Goal: Answer question/provide support: Share knowledge or assist other users

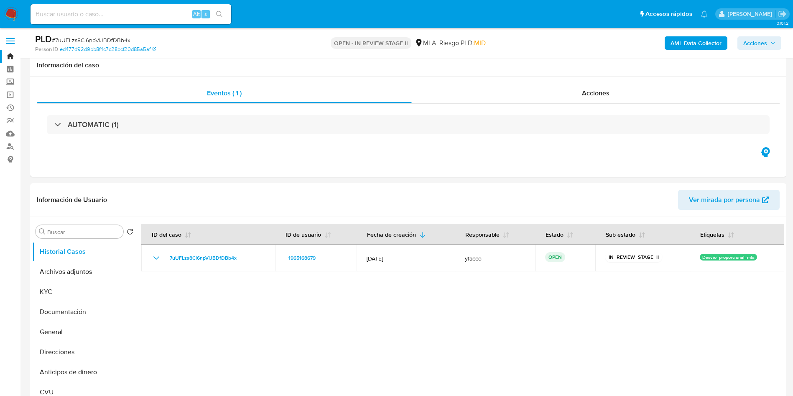
select select "10"
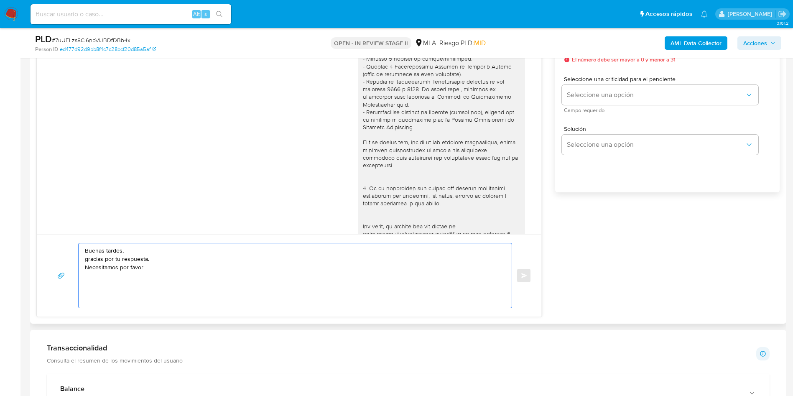
scroll to position [15, 0]
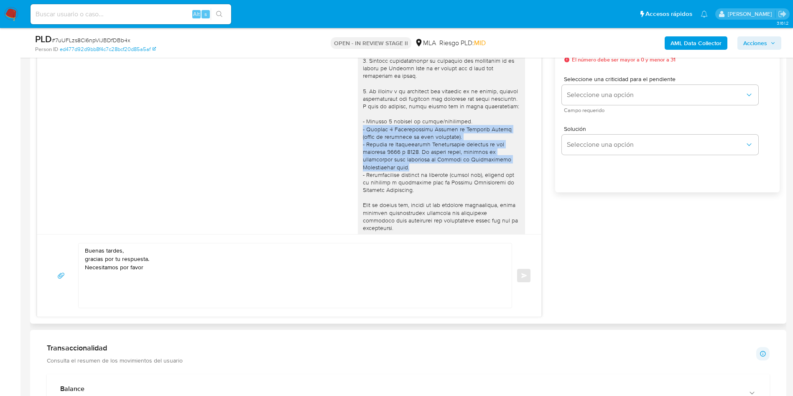
drag, startPoint x: 354, startPoint y: 137, endPoint x: 415, endPoint y: 172, distance: 70.8
click at [415, 172] on div at bounding box center [441, 221] width 157 height 434
copy div "- Últimas 6 Declaraciones Juradas de Ingresos Brutos (donde se visualice la bas…"
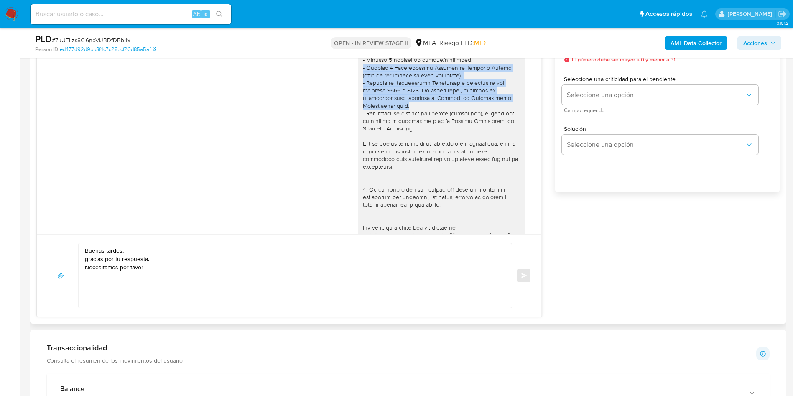
scroll to position [203, 0]
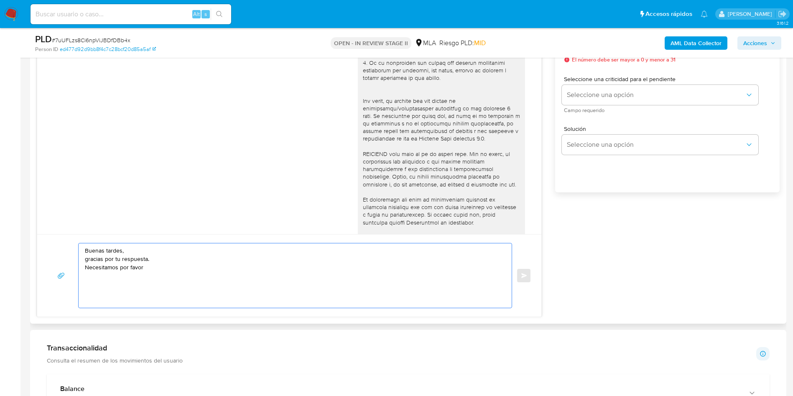
click at [170, 271] on textarea "Buenas tardes, gracias por tu respuesta. Necesitamos por favor" at bounding box center [293, 275] width 416 height 64
paste textarea "- Últimas 6 Declaraciones Juradas de Ingresos Brutos (donde se visualice la bas…"
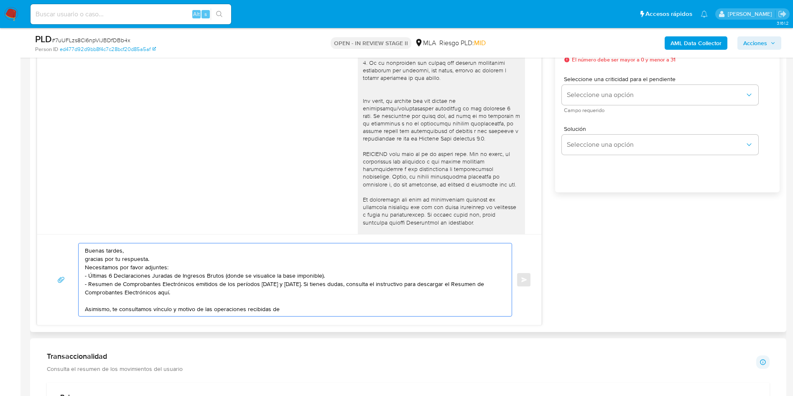
paste textarea "- Últimas 6 Declaraciones Juradas de Ingresos Brutos (donde se visualice la bas…"
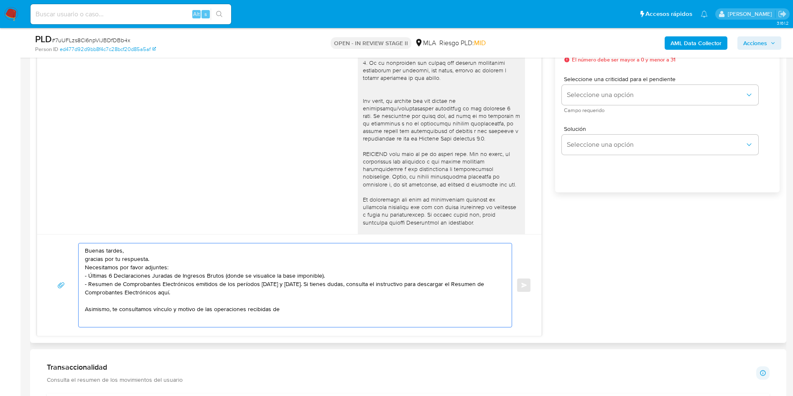
scroll to position [0, 0]
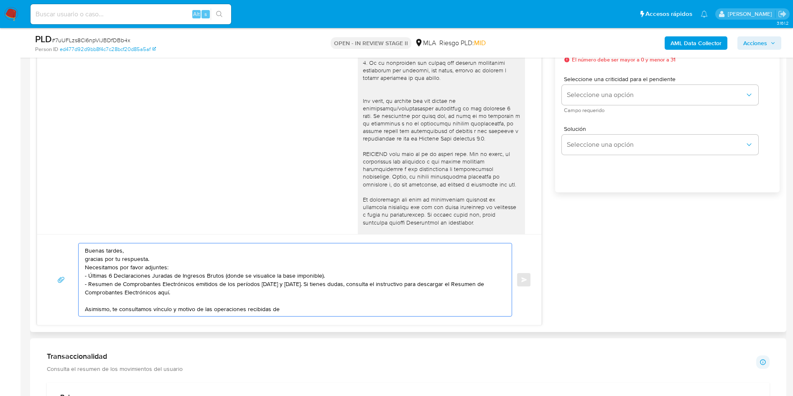
paste textarea "Maria Iris Vonscheidt"
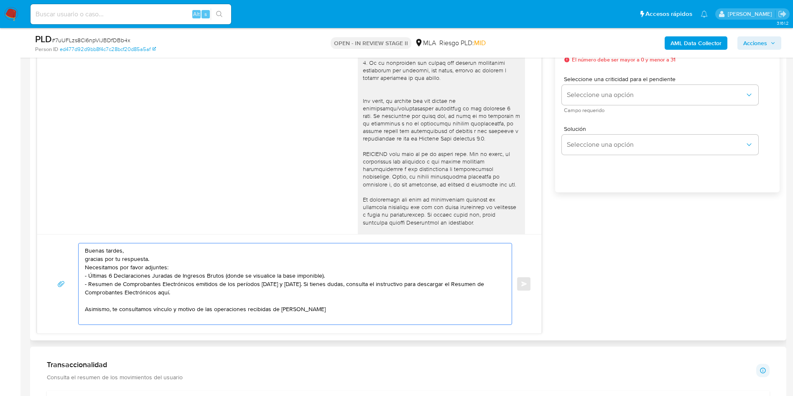
click at [376, 306] on textarea "Buenas tardes, gracias por tu respuesta. Necesitamos por favor adjuntes: - Últi…" at bounding box center [293, 283] width 416 height 81
paste textarea "27298573860"
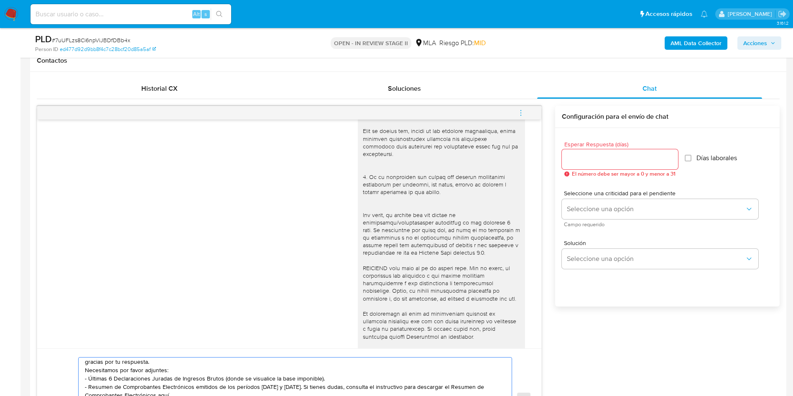
scroll to position [376, 0]
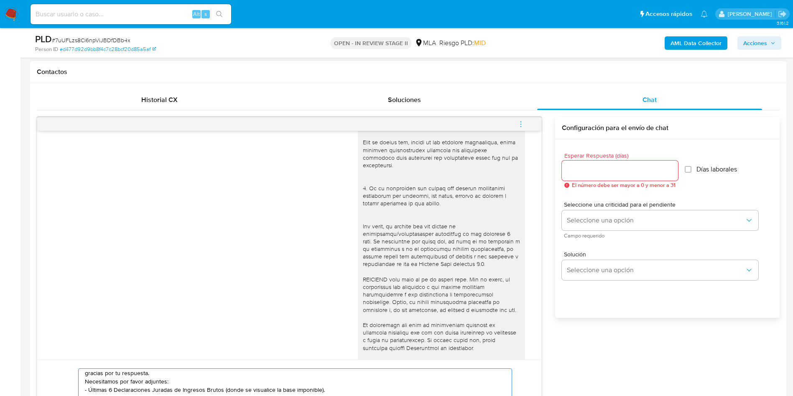
type textarea "Buenas tardes, gracias por tu respuesta. Necesitamos por favor adjuntes: - Últi…"
click at [605, 173] on input "Esperar Respuesta (días)" at bounding box center [620, 170] width 116 height 11
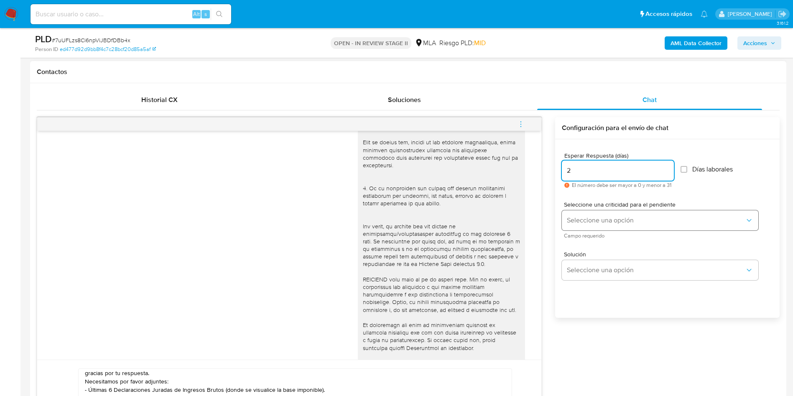
type input "2"
click at [603, 225] on button "Seleccione una opción" at bounding box center [660, 220] width 197 height 20
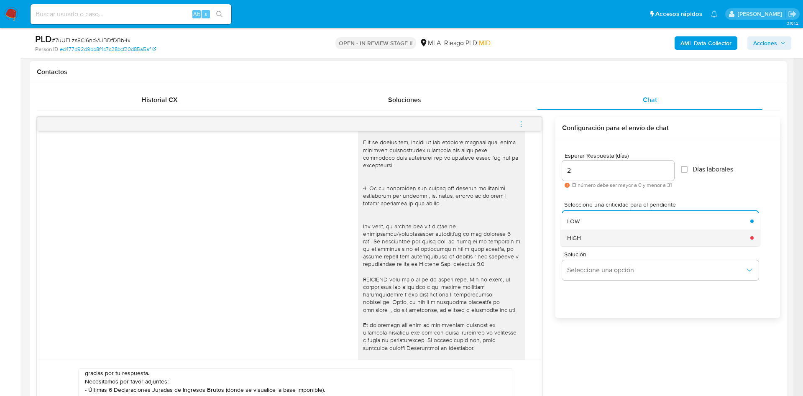
click at [589, 235] on div "HIGH" at bounding box center [656, 238] width 178 height 17
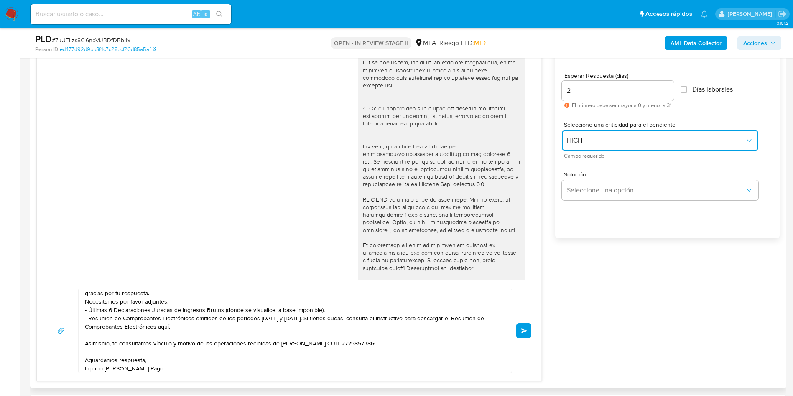
scroll to position [502, 0]
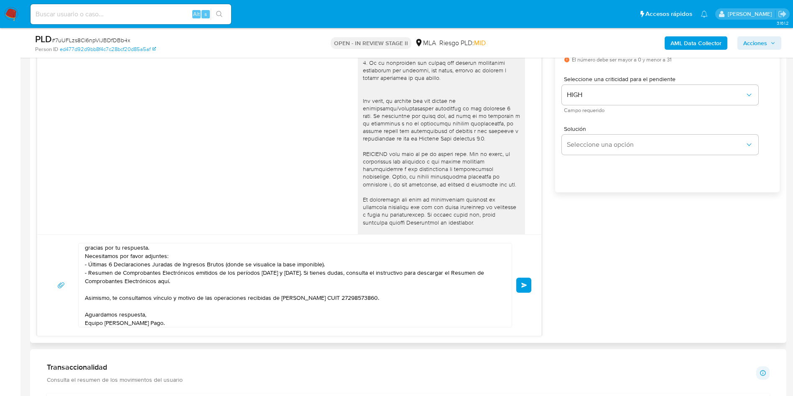
click at [526, 288] on button "Enviar" at bounding box center [523, 285] width 15 height 15
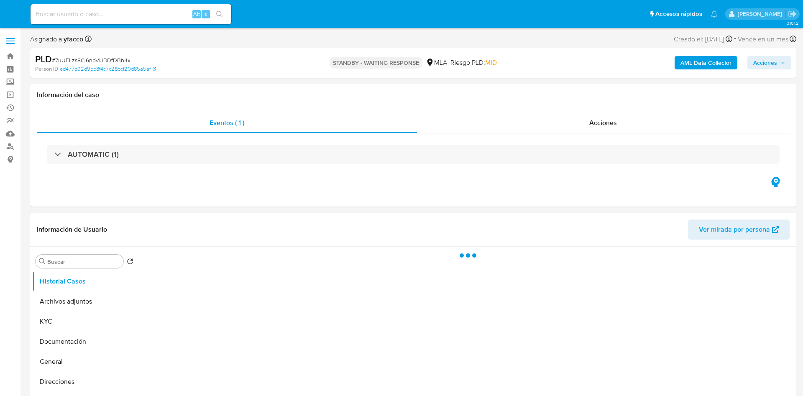
select select "10"
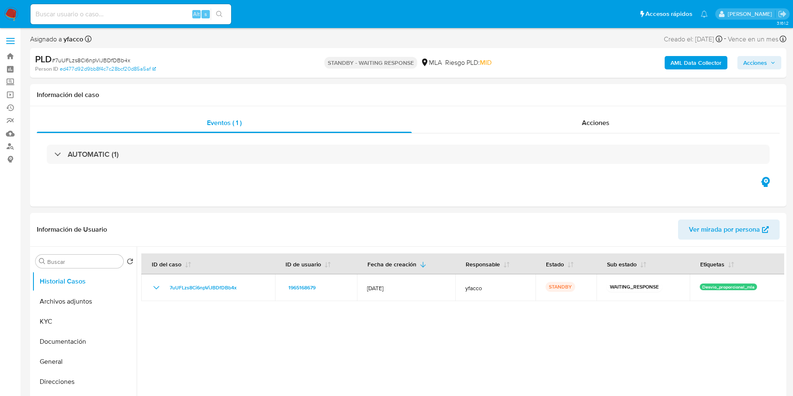
click at [166, 16] on input at bounding box center [131, 14] width 201 height 11
paste input "QkSLZt17DZDGHWRO2rlAvvBW"
type input "QkSLZt17DZDGHWRO2rlAvvBW"
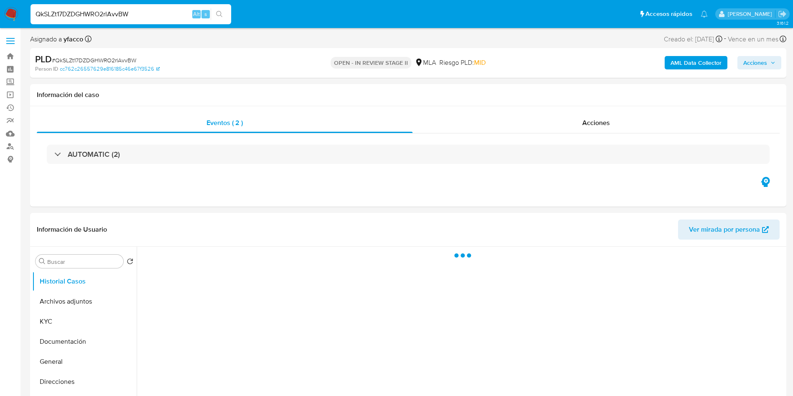
select select "10"
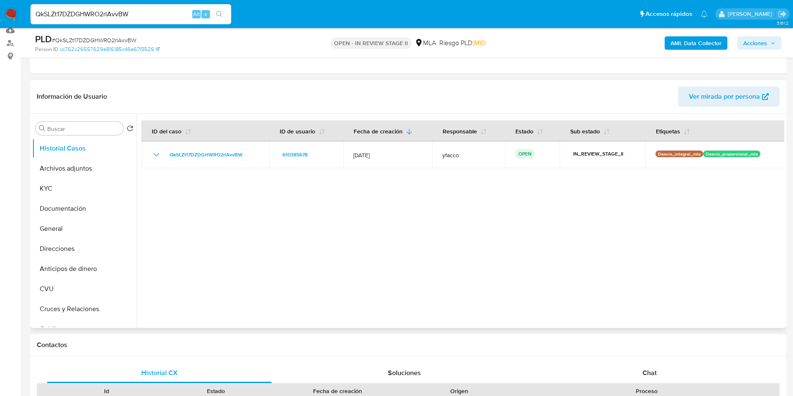
scroll to position [188, 0]
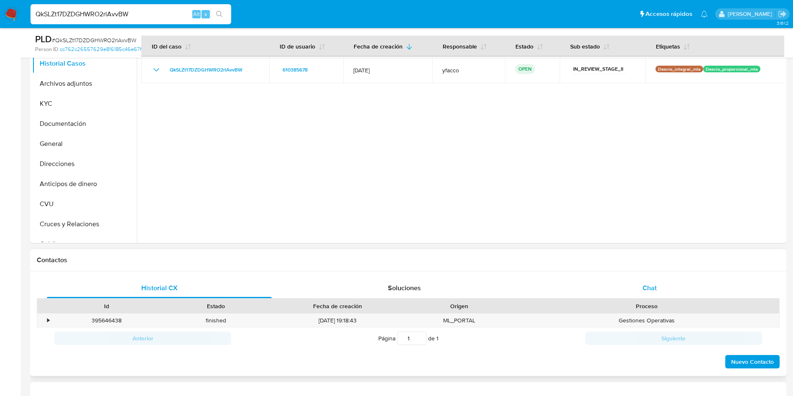
click at [667, 281] on div "Chat" at bounding box center [649, 288] width 225 height 20
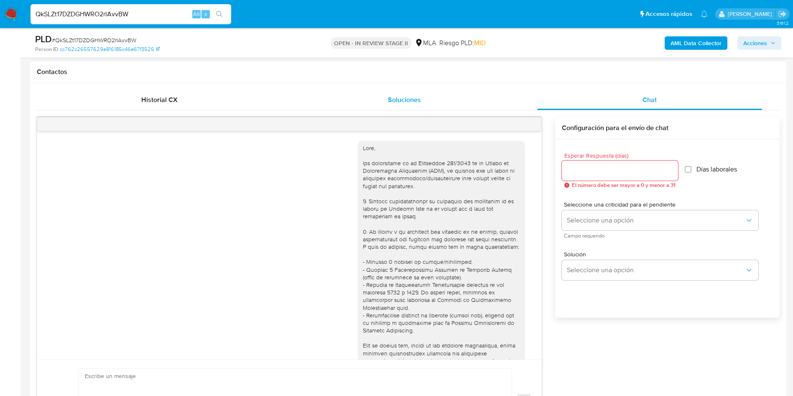
scroll to position [429, 0]
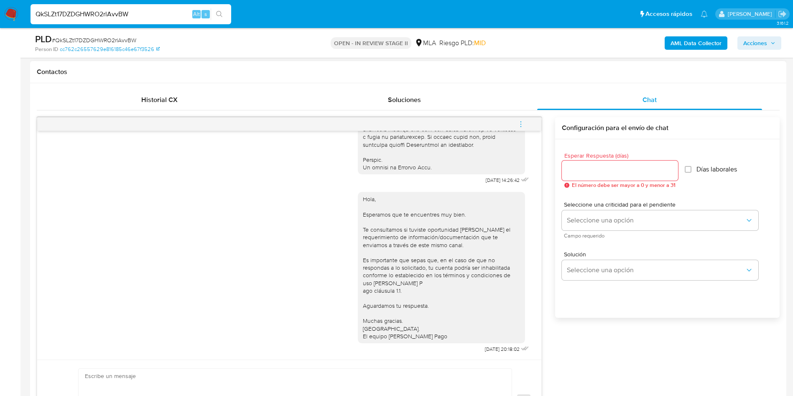
click at [522, 125] on icon "menu-action" at bounding box center [521, 124] width 8 height 8
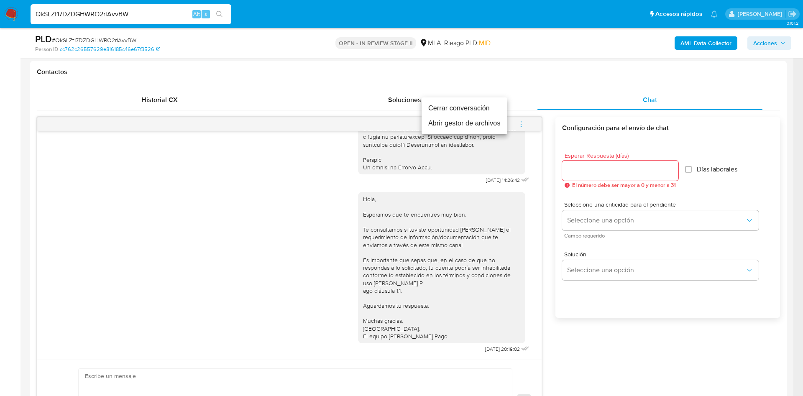
click at [443, 109] on li "Cerrar conversación" at bounding box center [464, 108] width 86 height 15
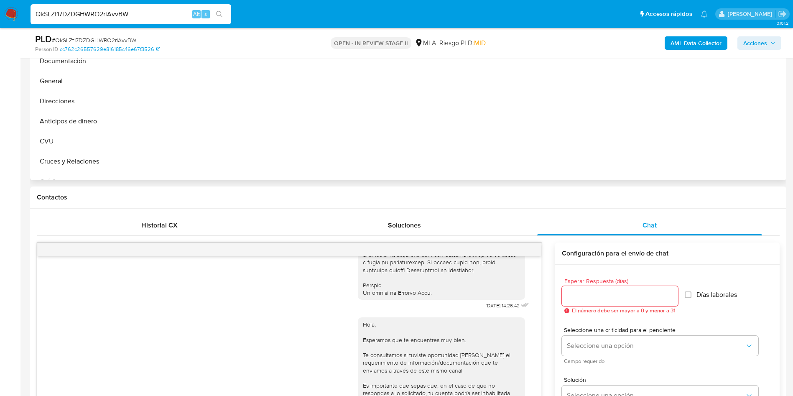
scroll to position [376, 0]
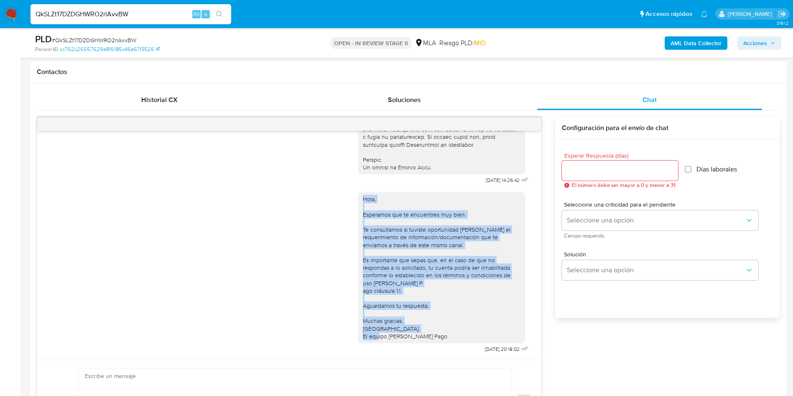
drag, startPoint x: 354, startPoint y: 193, endPoint x: 439, endPoint y: 326, distance: 157.7
click at [439, 326] on div "Hola, Esperamos que te encuentres muy bien. Te consultamos si tuviste oportunid…" at bounding box center [441, 267] width 157 height 145
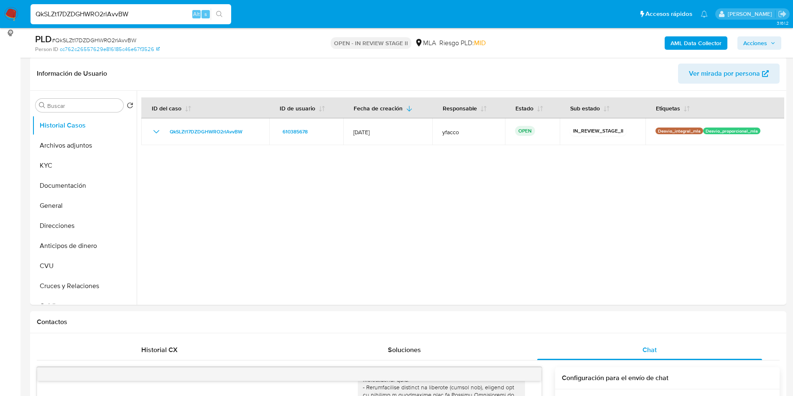
scroll to position [125, 0]
click at [62, 166] on button "KYC" at bounding box center [81, 166] width 98 height 20
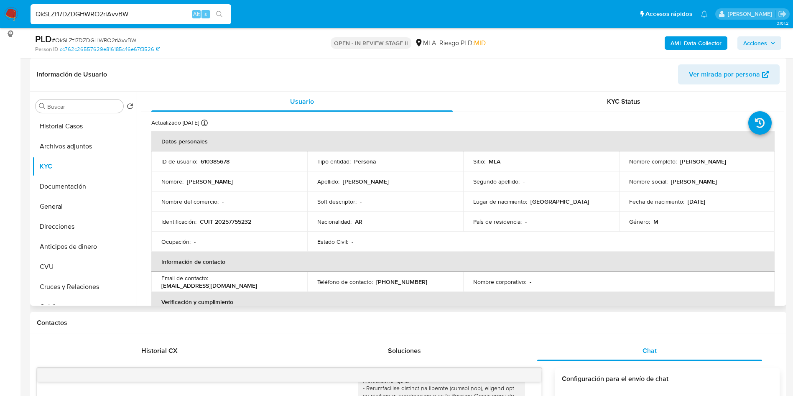
click at [350, 184] on p "Magurno" at bounding box center [366, 182] width 46 height 8
copy p "Magurno"
click at [90, 210] on button "General" at bounding box center [81, 207] width 98 height 20
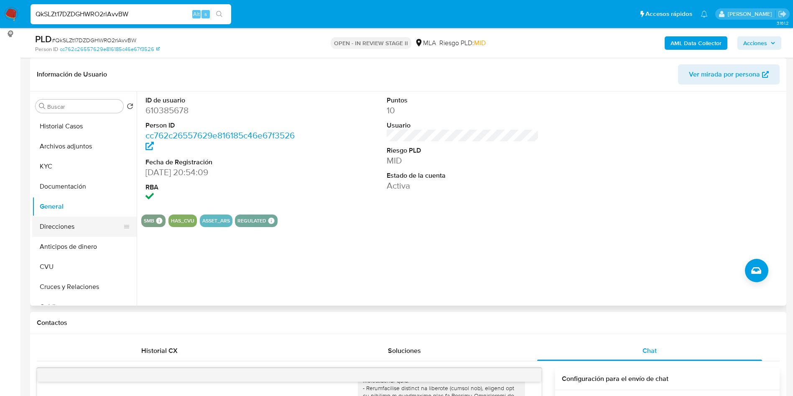
click at [64, 224] on button "Direcciones" at bounding box center [81, 227] width 98 height 20
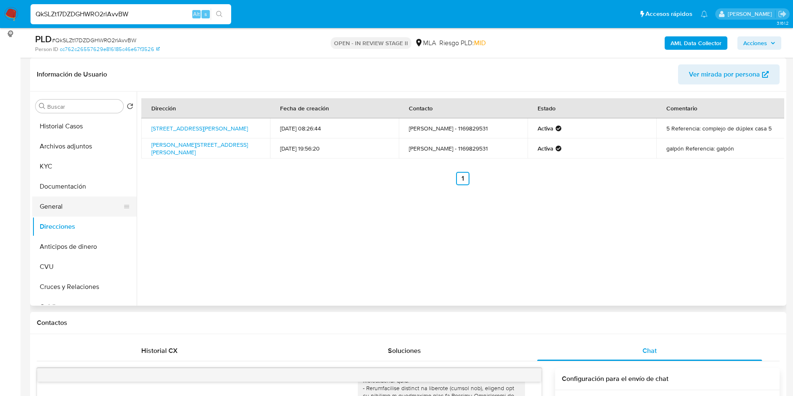
click at [69, 202] on button "General" at bounding box center [81, 207] width 98 height 20
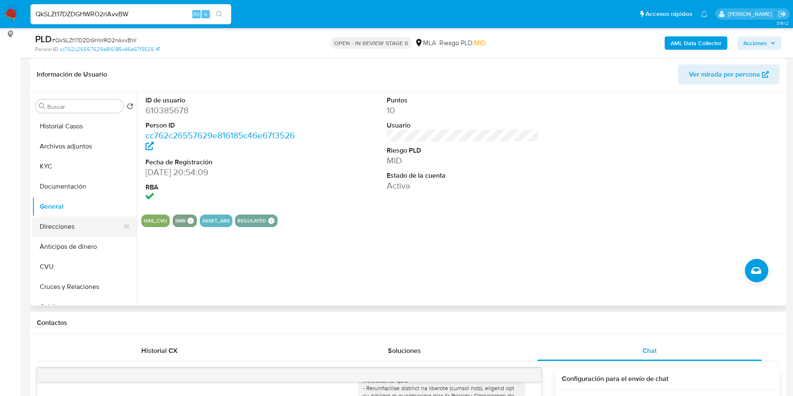
click at [52, 231] on button "Direcciones" at bounding box center [81, 227] width 98 height 20
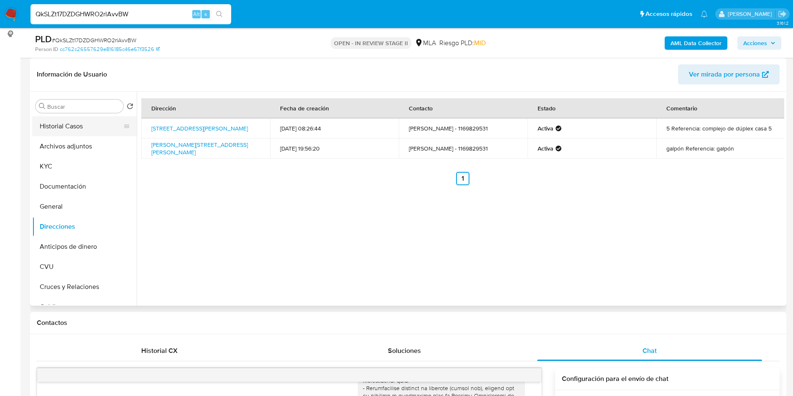
click at [60, 132] on button "Historial Casos" at bounding box center [81, 126] width 98 height 20
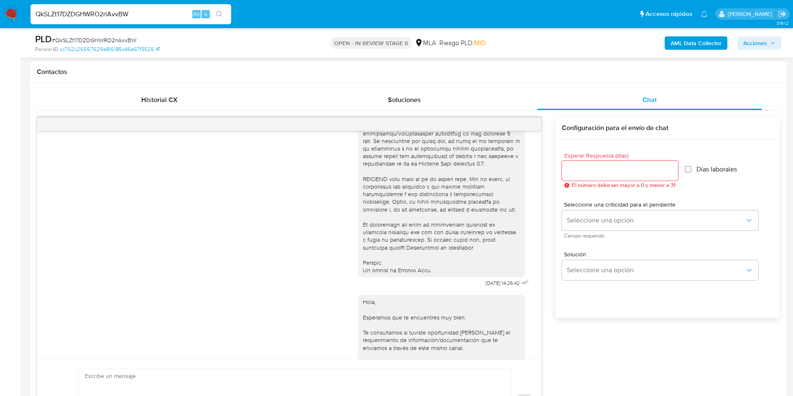
scroll to position [429, 0]
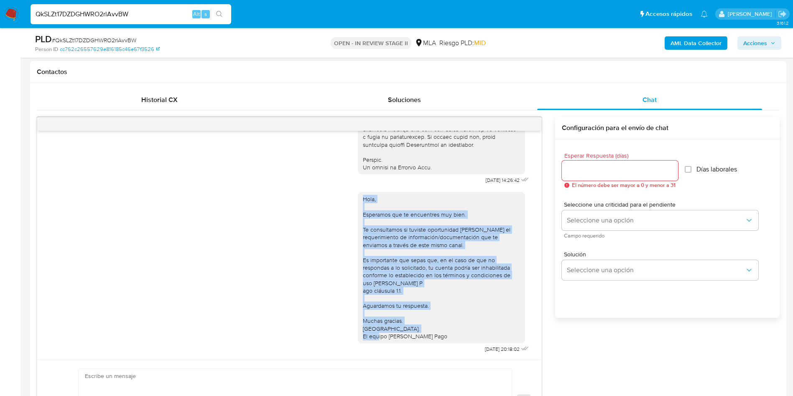
drag, startPoint x: 353, startPoint y: 193, endPoint x: 436, endPoint y: 329, distance: 159.6
click at [436, 329] on div "Hola, Esperamos que te encuentres muy bien. Te consultamos si tuviste oportunid…" at bounding box center [441, 267] width 157 height 145
copy div "Hola, Esperamos que te encuentres muy bien. Te consultamos si tuviste oportunid…"
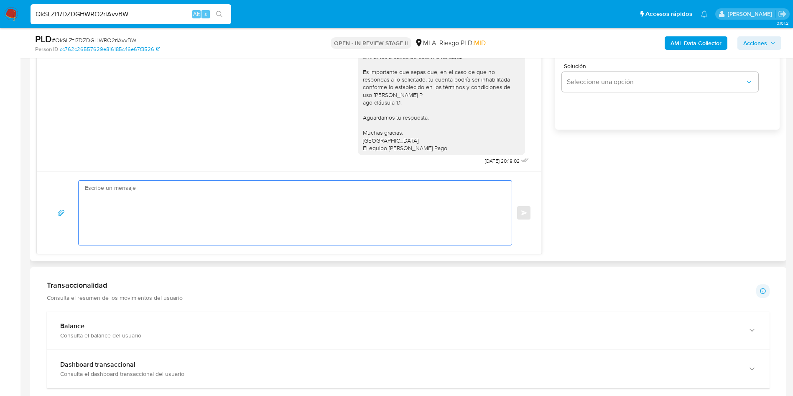
paste textarea "Hola, Esperamos que te encuentres muy bien. Te consultamos si tuviste oportunid…"
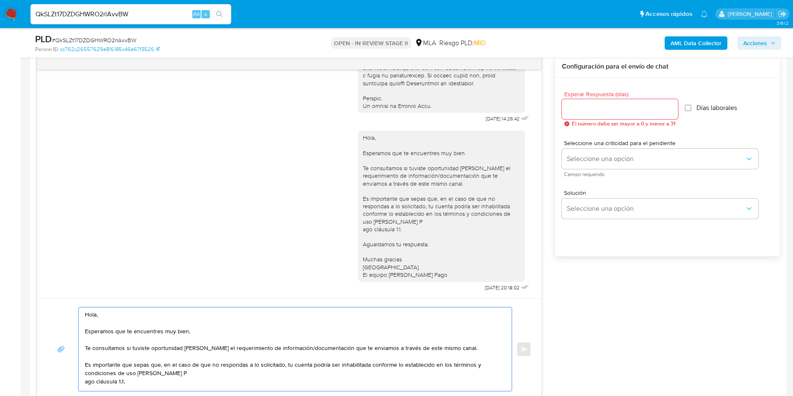
scroll to position [376, 0]
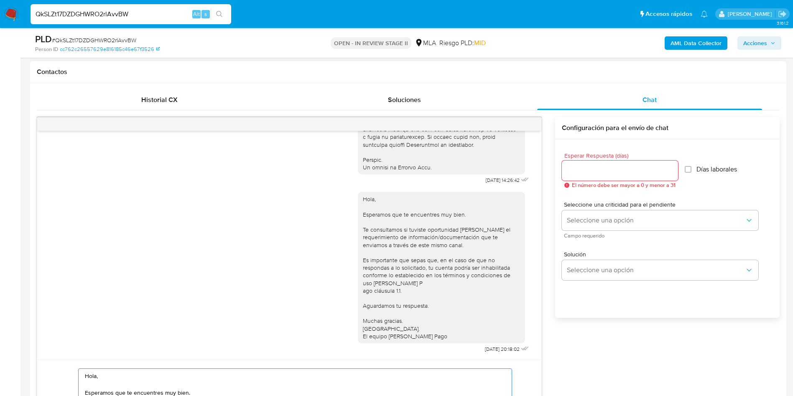
type textarea "Hola, Esperamos que te encuentres muy bien. Te consultamos si tuviste oportunid…"
click at [582, 171] on input "Esperar Respuesta (días)" at bounding box center [620, 170] width 116 height 11
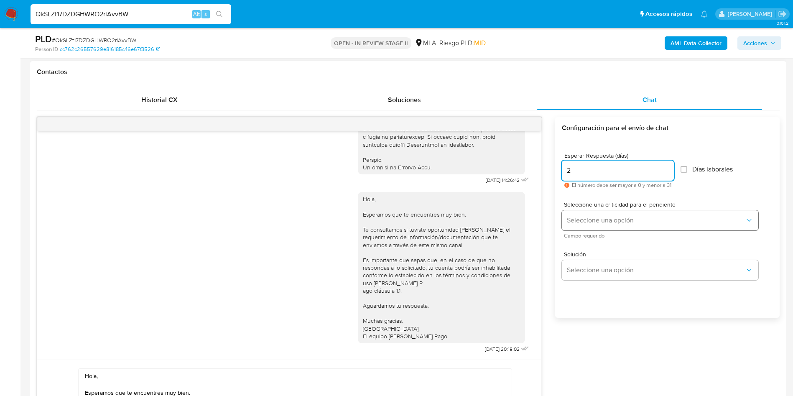
type input "2"
click at [582, 226] on button "Seleccione una opción" at bounding box center [660, 220] width 197 height 20
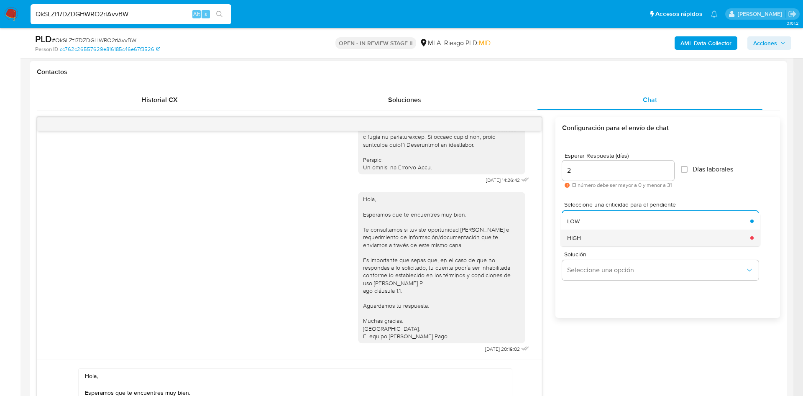
click at [595, 240] on div "HIGH" at bounding box center [656, 238] width 178 height 17
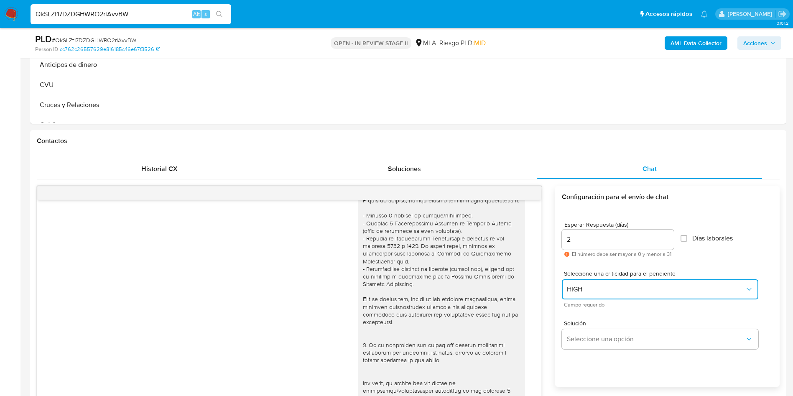
scroll to position [251, 0]
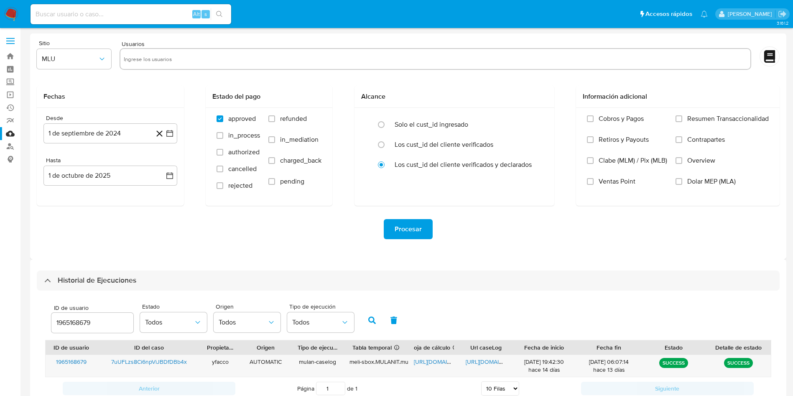
select select "10"
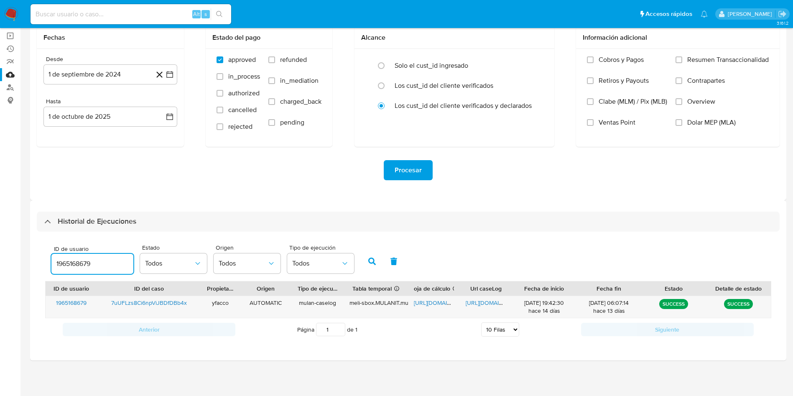
drag, startPoint x: 99, startPoint y: 262, endPoint x: 0, endPoint y: 249, distance: 99.9
click at [0, 250] on section "Bandeja Tablero Screening Búsqueda en Listas Watchlist Herramientas Operaciones…" at bounding box center [396, 168] width 793 height 455
type input "610385678"
click at [371, 260] on icon "button" at bounding box center [372, 262] width 8 height 8
click at [430, 300] on span "https://docs.google.com/spreadsheets/d/1Z6nVx3vAIGKKcbMXZgKuMPtL5uPtZ4Aa2vlAQLY…" at bounding box center [443, 303] width 58 height 8
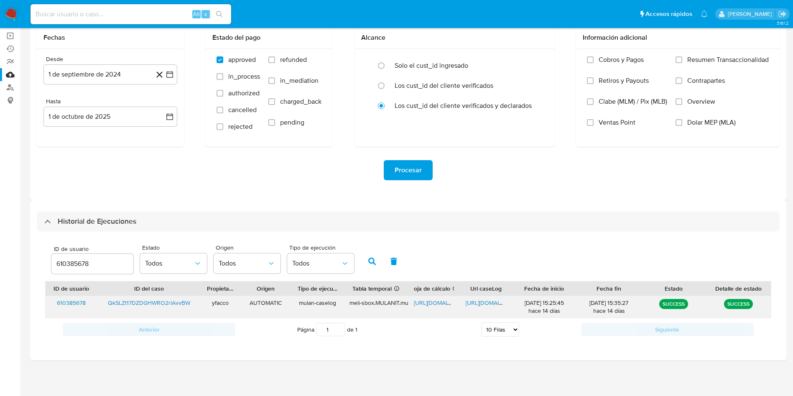
click at [477, 301] on span "https://docs.google.com/document/d/1qlirJigRLjne1TkpYLa0DAM-tjerpQKExt3bmw46HD4…" at bounding box center [495, 303] width 58 height 8
drag, startPoint x: 114, startPoint y: 265, endPoint x: 0, endPoint y: 233, distance: 118.7
click at [0, 240] on section "Bandeja Tablero Screening Búsqueda en Listas Watchlist Herramientas Operaciones…" at bounding box center [396, 168] width 793 height 455
type input "566578229"
click at [368, 266] on button "button" at bounding box center [372, 261] width 22 height 20
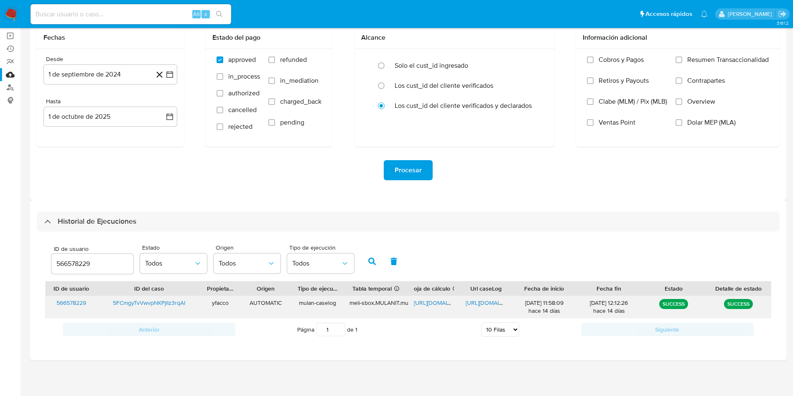
click at [436, 304] on span "https://docs.google.com/spreadsheets/d/1f_nDiHtef7ZrTQl06d54kQyJ9cS9FuM5i99TQDx…" at bounding box center [443, 303] width 58 height 8
click at [481, 297] on div "https://docs.google.com/document/d/1-DAYQtcb4zKdCeuwN7iOUYX7MNQDagc8uMpHTtcZDBk…" at bounding box center [486, 307] width 52 height 22
click at [481, 303] on span "https://docs.google.com/document/d/1-DAYQtcb4zKdCeuwN7iOUYX7MNQDagc8uMpHTtcZDBk…" at bounding box center [495, 303] width 58 height 8
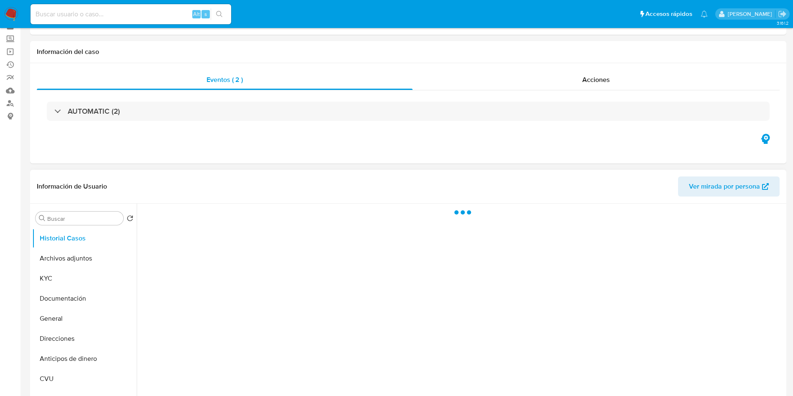
select select "10"
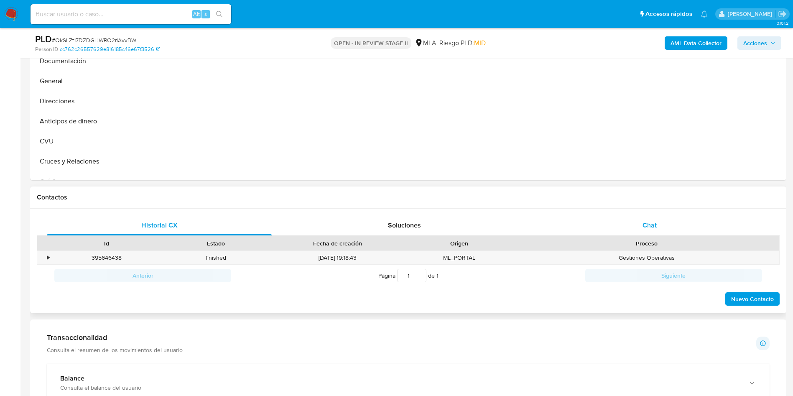
click at [650, 222] on span "Chat" at bounding box center [650, 225] width 14 height 10
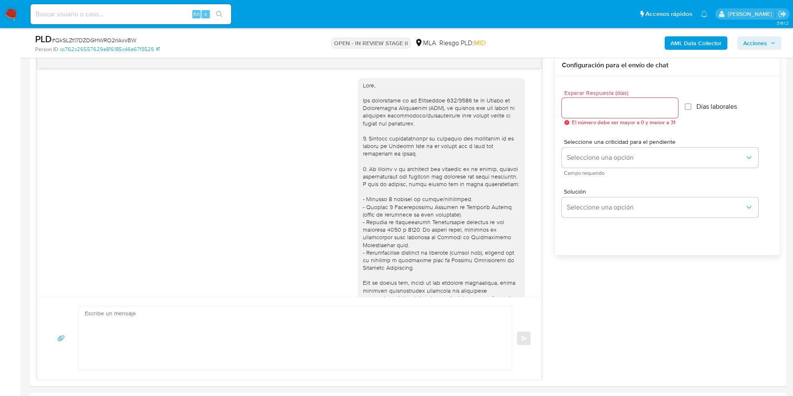
scroll to position [429, 0]
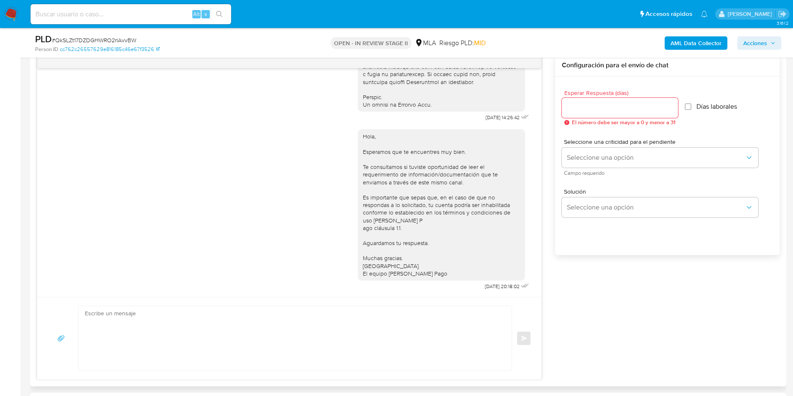
click at [191, 334] on textarea at bounding box center [293, 338] width 416 height 64
paste textarea "Hola, Esperamos que te encuentres muy bien. Te consultamos si tuviste oportunid…"
type textarea "Hola, Esperamos que te encuentres muy bien. Te consultamos si tuviste oportunid…"
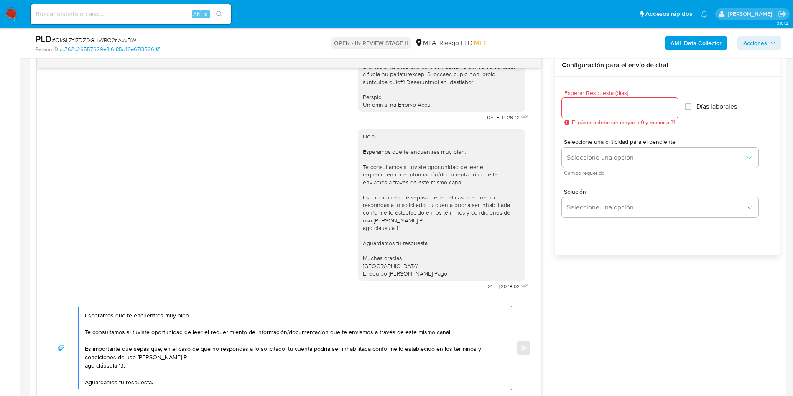
scroll to position [0, 0]
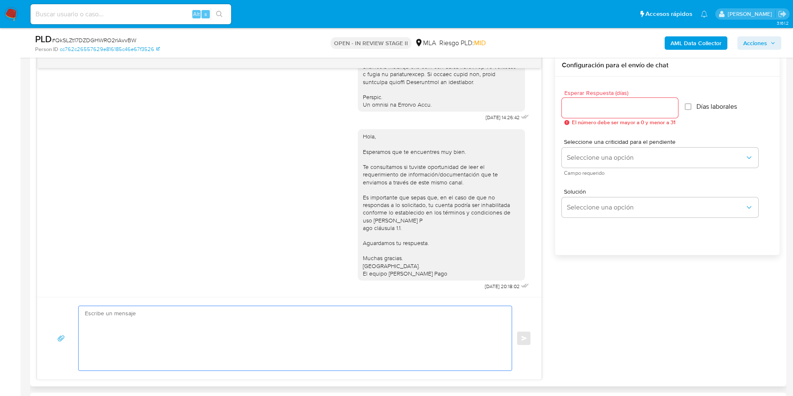
paste textarea "Hola, Esperamos que te encuentres muy bien. Te consultamos si tuviste oportunid…"
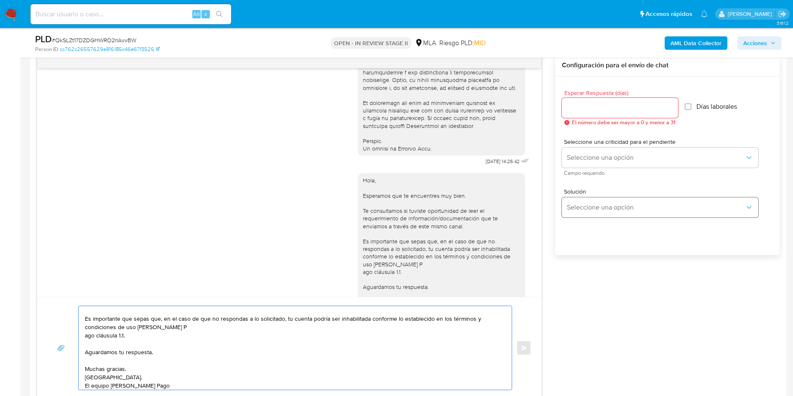
scroll to position [241, 0]
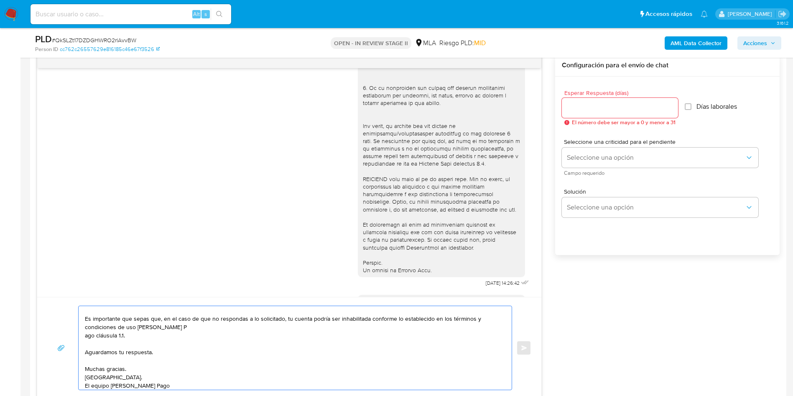
type textarea "Hola, Esperamos que te encuentres muy bien. Te consultamos si tuviste oportunid…"
click at [580, 107] on input "Esperar Respuesta (días)" at bounding box center [620, 107] width 116 height 11
type input "2"
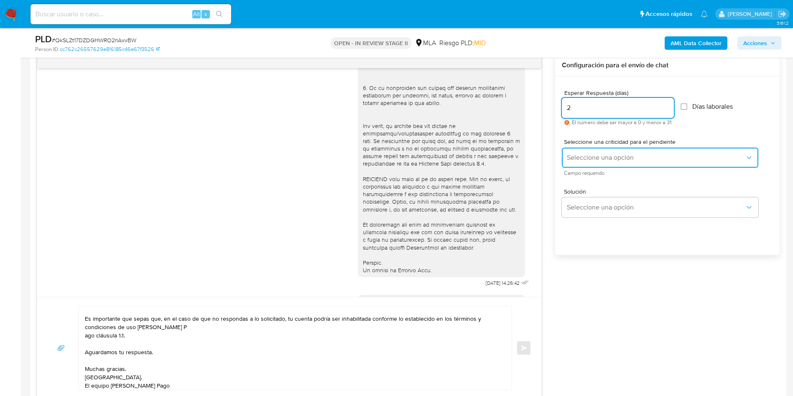
click at [581, 156] on span "Seleccione una opción" at bounding box center [656, 157] width 178 height 8
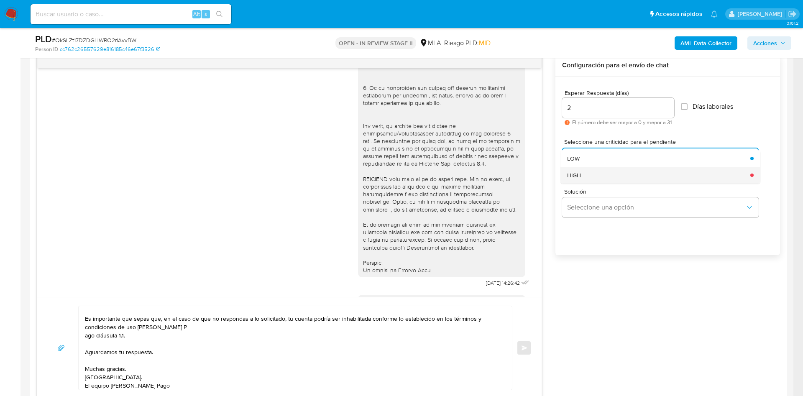
click at [584, 174] on div "HIGH" at bounding box center [656, 175] width 178 height 17
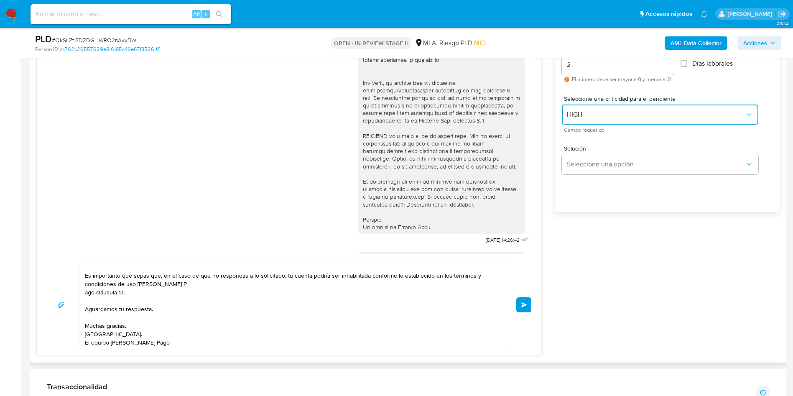
scroll to position [502, 0]
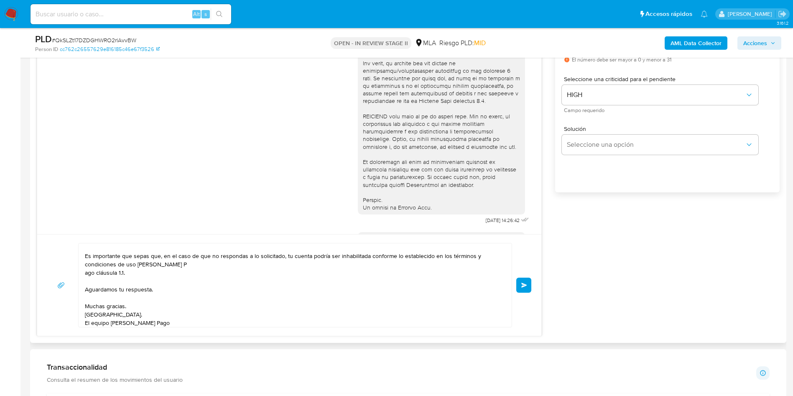
click at [523, 288] on button "Enviar" at bounding box center [523, 285] width 15 height 15
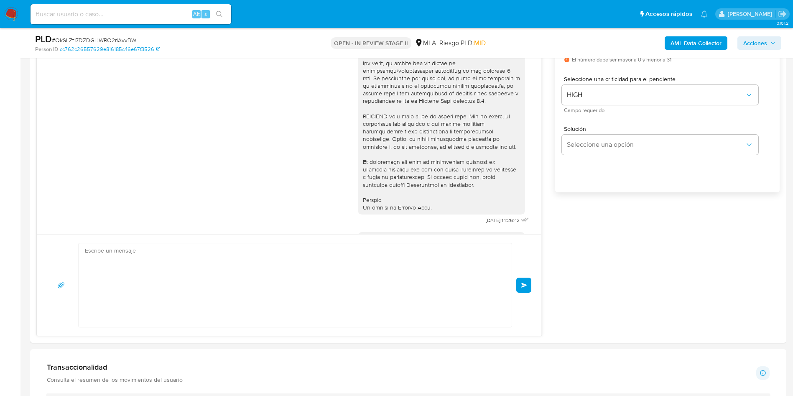
scroll to position [598, 0]
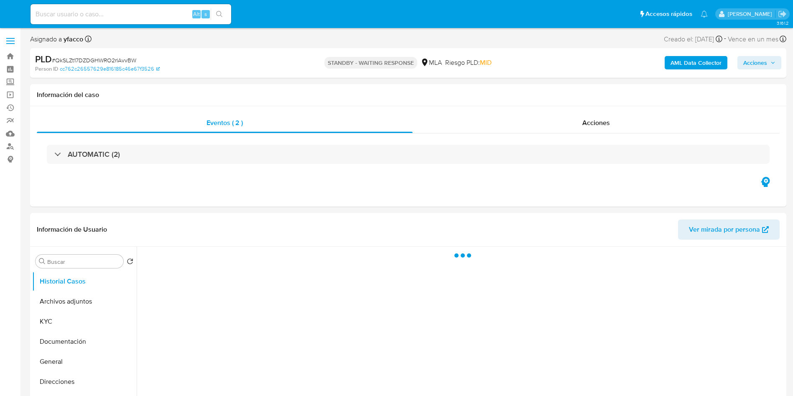
select select "10"
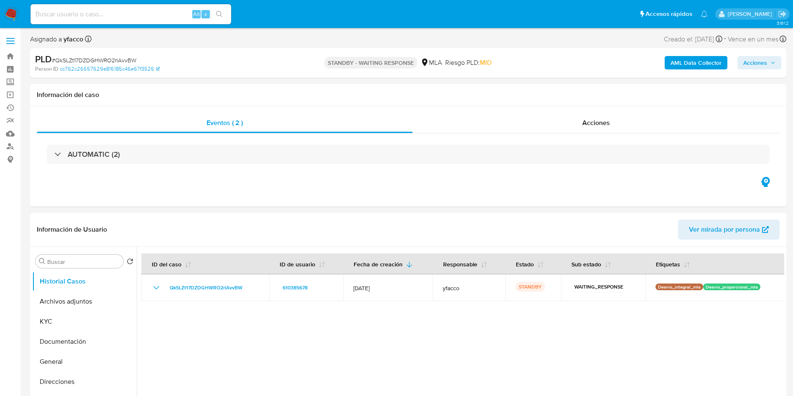
click at [171, 13] on input at bounding box center [131, 14] width 201 height 11
paste input "5FCmgyTvVwvpNKPjlIz3rqAI"
type input "5FCmgyTvVwvpNKPjlIz3rqAI"
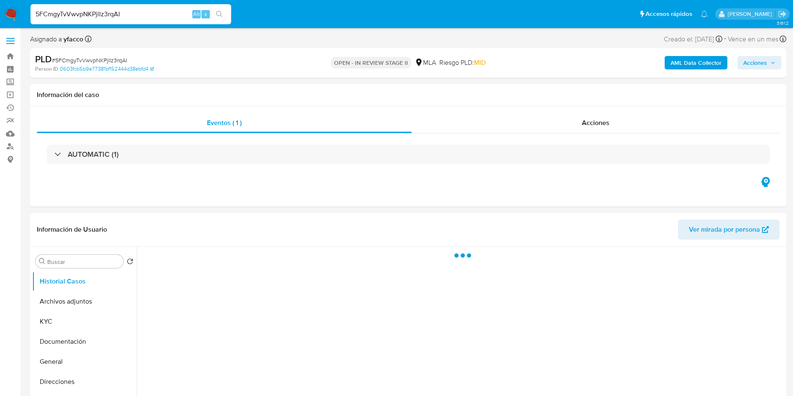
select select "10"
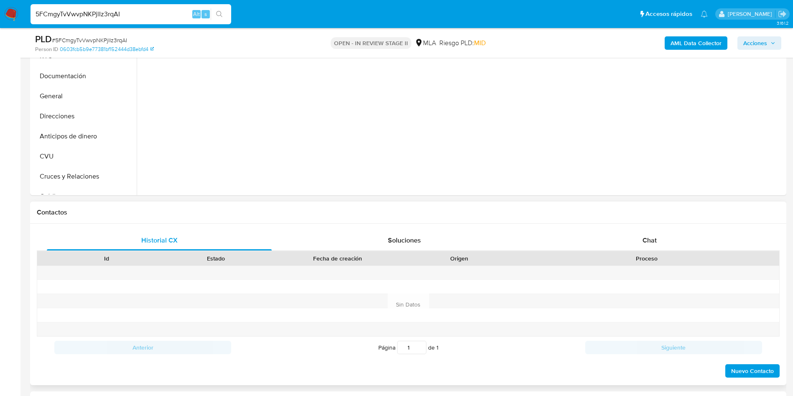
scroll to position [251, 0]
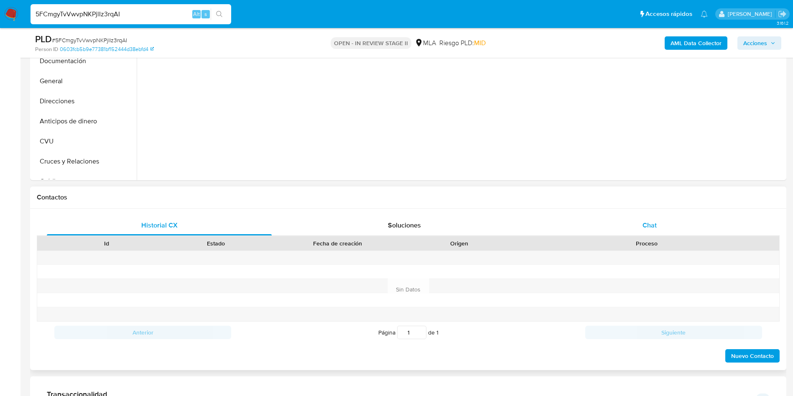
click at [652, 225] on span "Chat" at bounding box center [650, 225] width 14 height 10
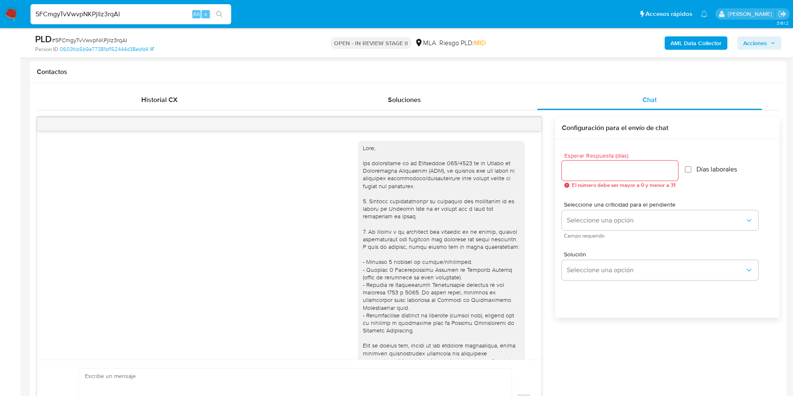
scroll to position [429, 0]
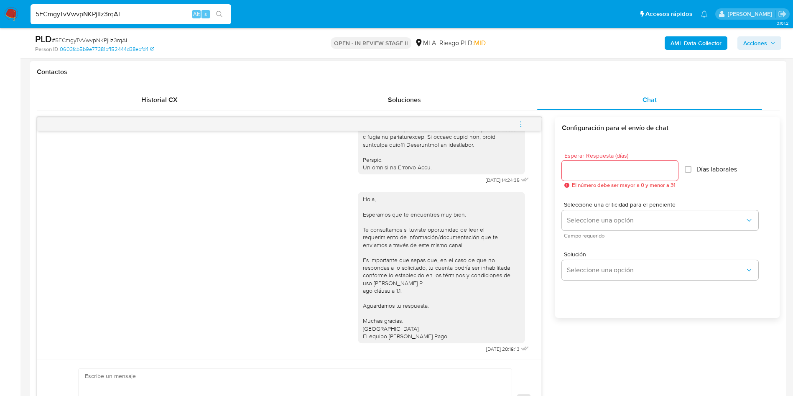
click at [520, 127] on icon "menu-action" at bounding box center [521, 124] width 8 height 8
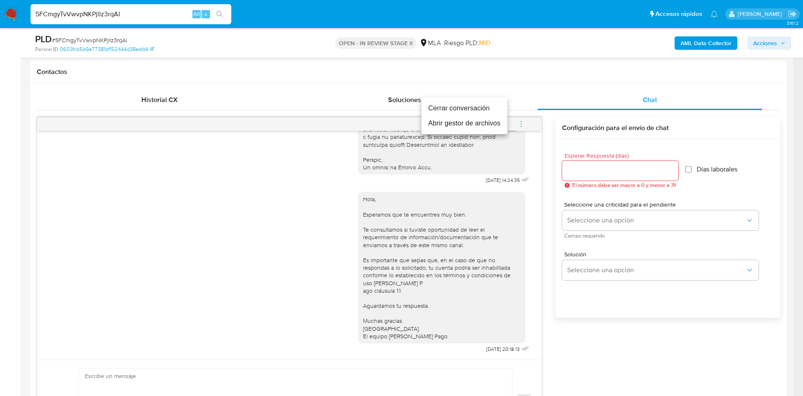
click at [480, 109] on li "Cerrar conversación" at bounding box center [464, 108] width 86 height 15
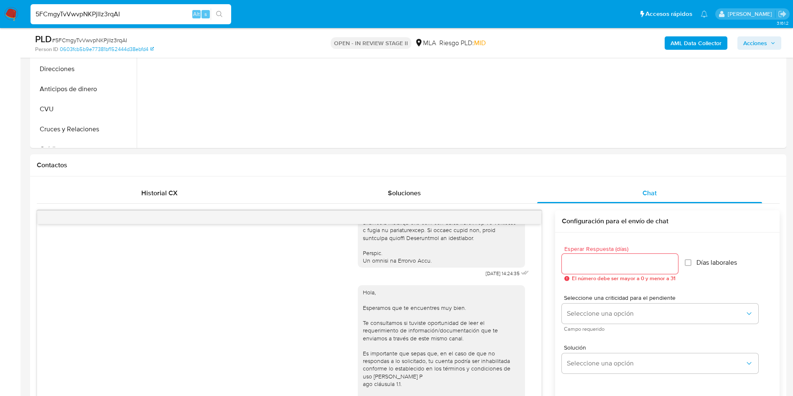
scroll to position [188, 0]
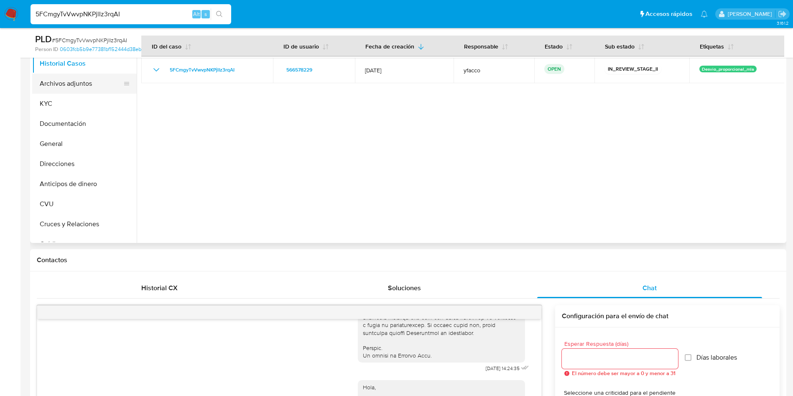
click at [77, 84] on button "Archivos adjuntos" at bounding box center [81, 84] width 98 height 20
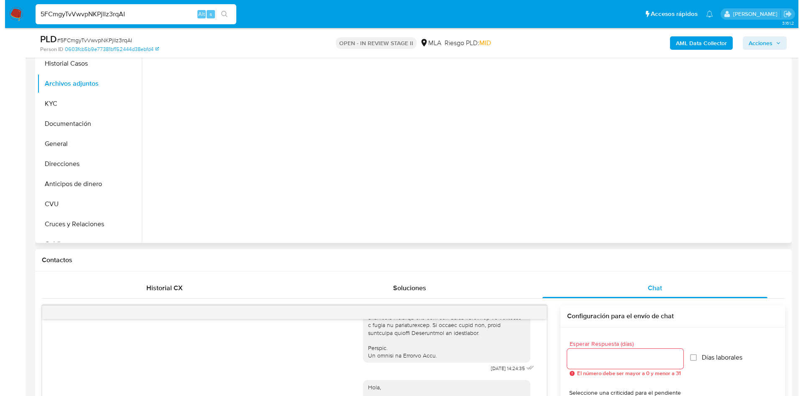
scroll to position [125, 0]
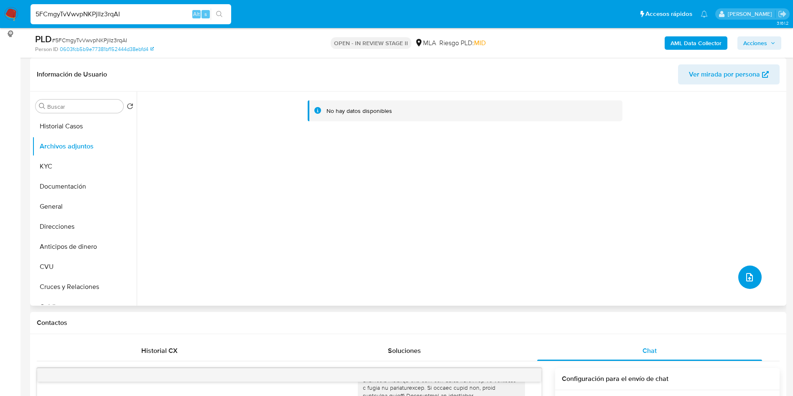
click at [754, 276] on button "upload-file" at bounding box center [749, 276] width 23 height 23
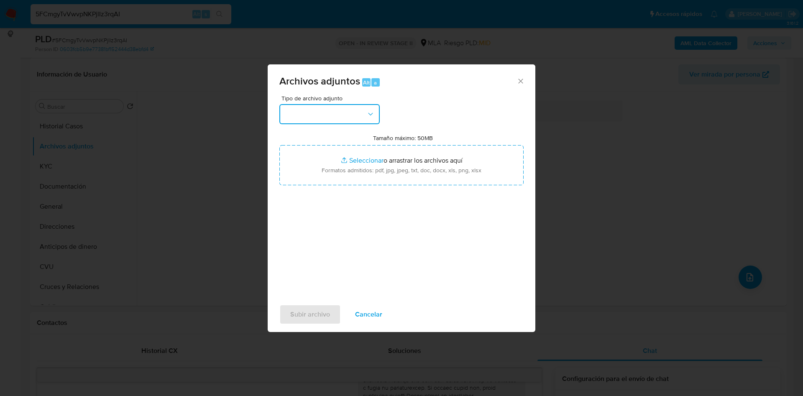
click at [341, 117] on button "button" at bounding box center [329, 114] width 100 height 20
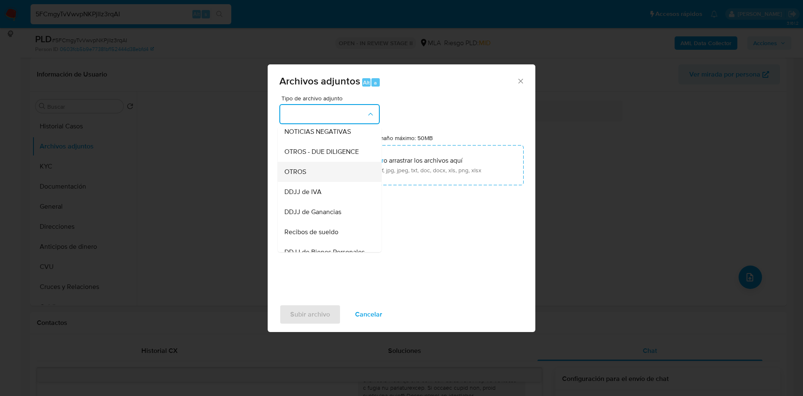
click at [297, 176] on span "OTROS" at bounding box center [295, 172] width 22 height 8
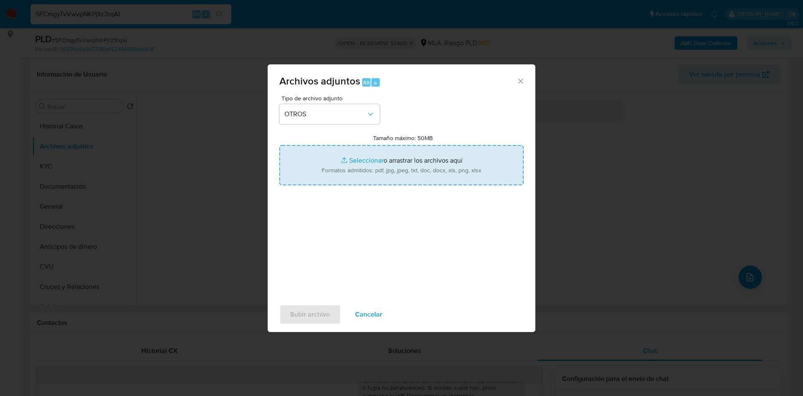
click at [357, 162] on input "Tamaño máximo: 50MB Seleccionar archivos" at bounding box center [401, 165] width 244 height 40
type input "C:\fakepath\Movimientos 566578229.xlsx"
click at [369, 163] on input "Tamaño máximo: 50MB Seleccionar archivos" at bounding box center [401, 165] width 244 height 40
type input "C:\fakepath\Caselog 5FCmgyTvVwvpNKPjlIz3rqAI_2025_09_17_11_09_58.docx"
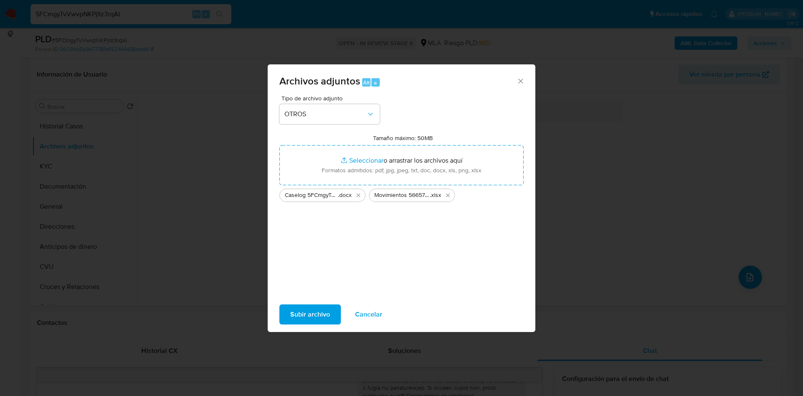
click at [306, 312] on span "Subir archivo" at bounding box center [310, 314] width 40 height 18
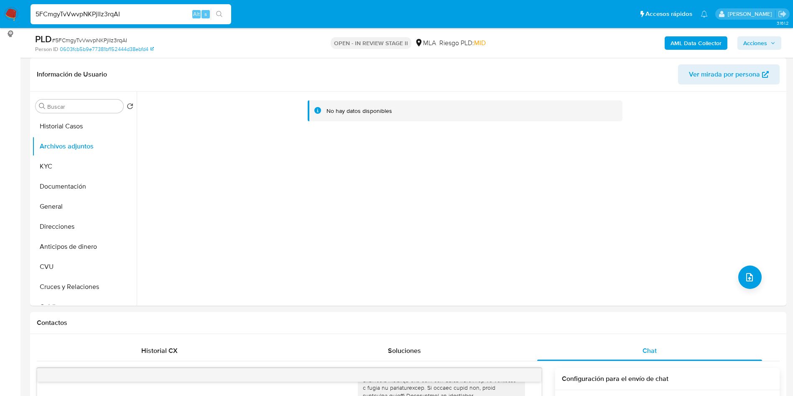
click at [682, 44] on b "AML Data Collector" at bounding box center [696, 42] width 51 height 13
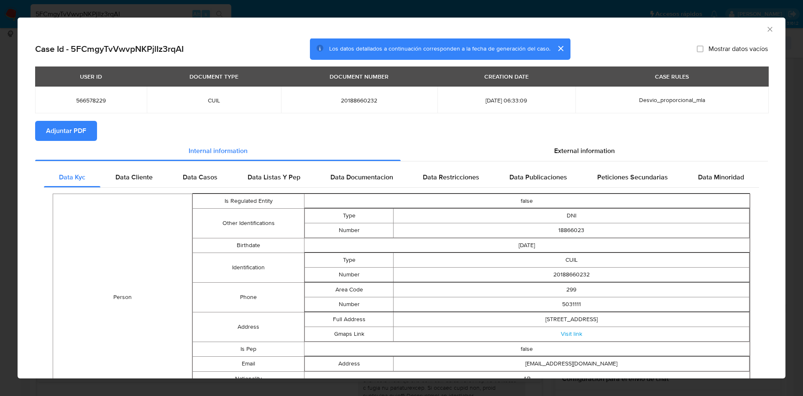
click at [69, 128] on span "Adjuntar PDF" at bounding box center [66, 131] width 40 height 18
click at [766, 28] on icon "Cerrar ventana" at bounding box center [770, 29] width 8 height 8
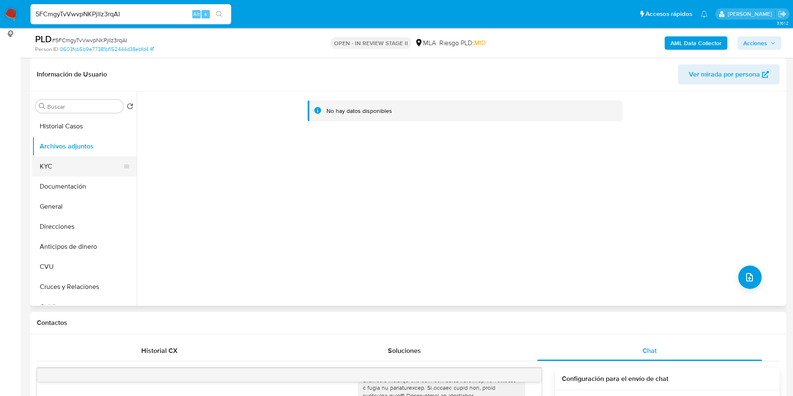
click at [58, 178] on button "Documentación" at bounding box center [84, 186] width 105 height 20
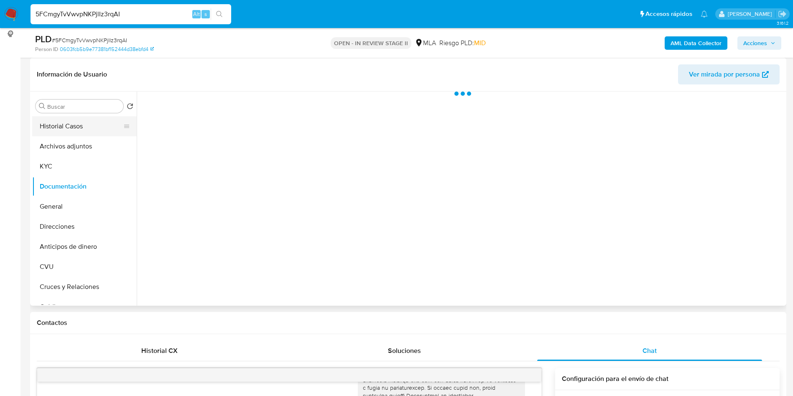
click at [74, 135] on button "Historial Casos" at bounding box center [81, 126] width 98 height 20
click at [75, 134] on button "Historial Casos" at bounding box center [81, 126] width 98 height 20
click at [78, 145] on button "Archivos adjuntos" at bounding box center [81, 146] width 98 height 20
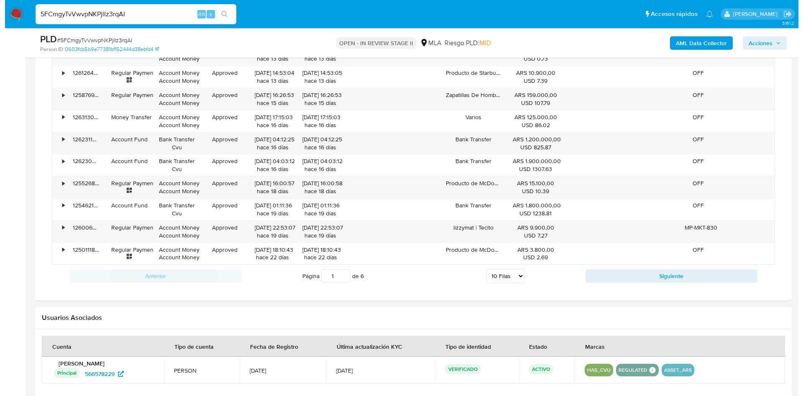
scroll to position [1279, 0]
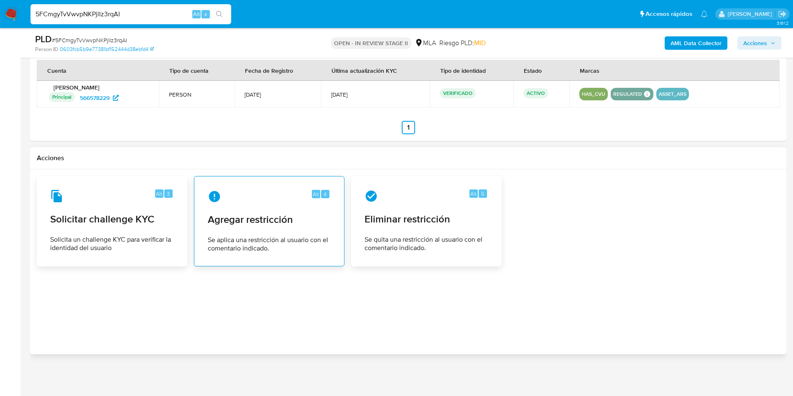
click at [280, 231] on div "Alt 4 Agregar restricción Se aplica una restricción al usuario con el comentari…" at bounding box center [269, 221] width 136 height 76
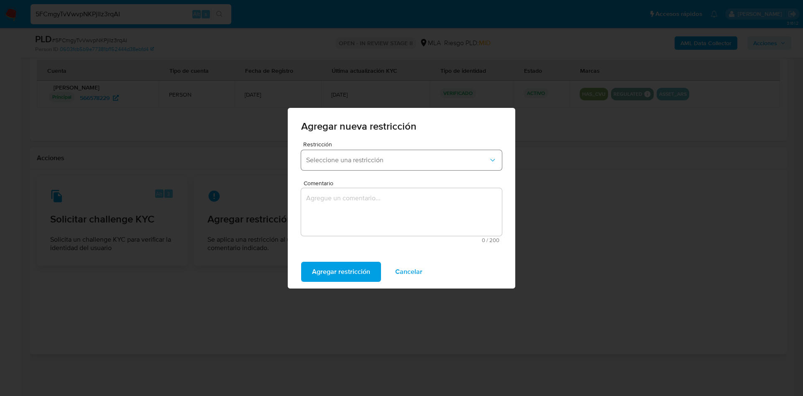
click at [360, 159] on span "Seleccione una restricción" at bounding box center [397, 160] width 182 height 8
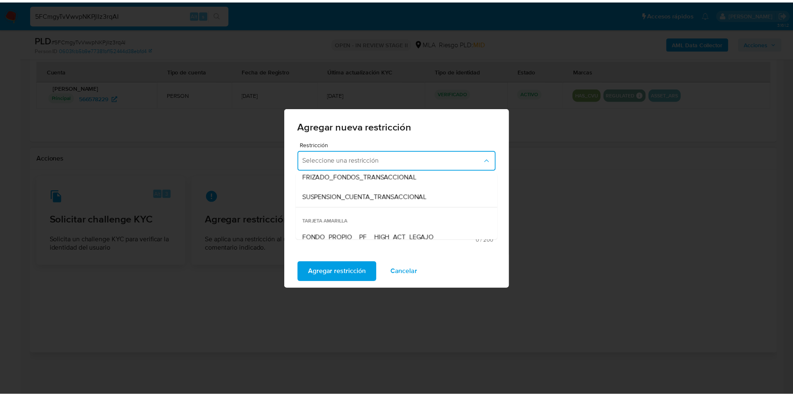
scroll to position [125, 0]
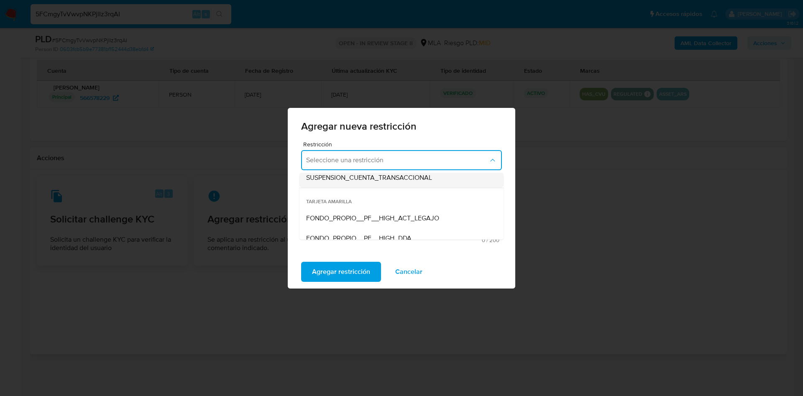
click at [376, 174] on span "SUSPENSION_CUENTA_TRANSACCIONAL" at bounding box center [369, 178] width 126 height 8
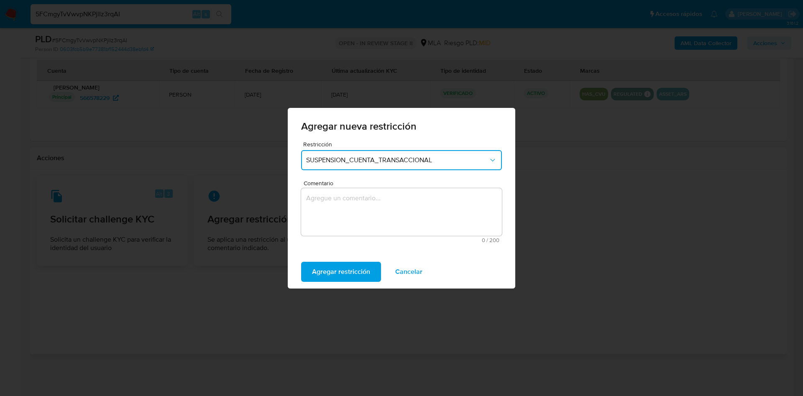
click at [377, 209] on textarea "Comentario" at bounding box center [401, 212] width 201 height 48
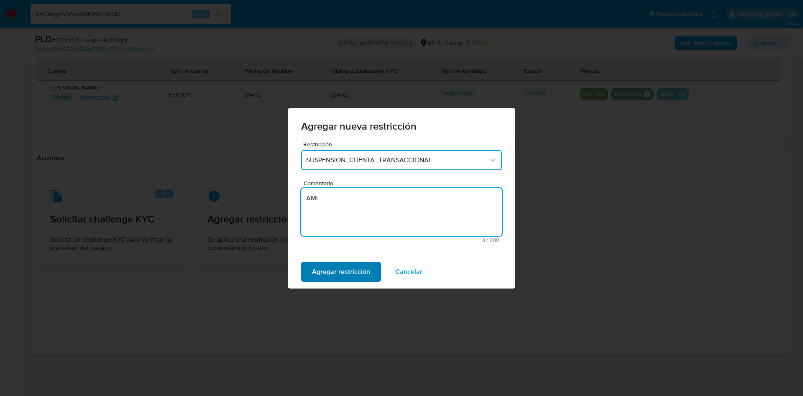
type textarea "AML"
click at [354, 270] on span "Agregar restricción" at bounding box center [341, 272] width 58 height 18
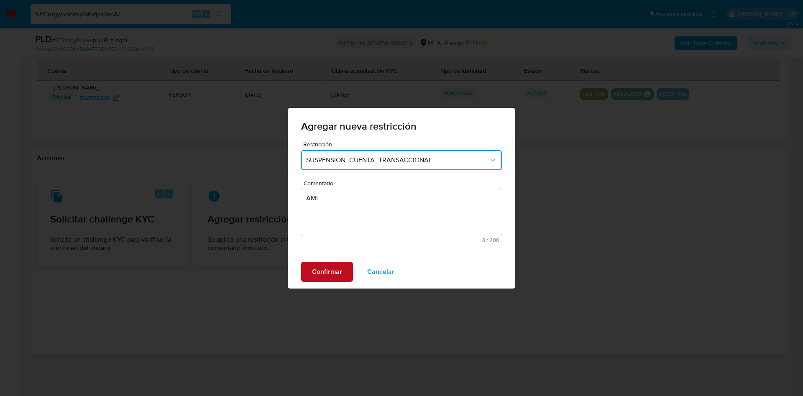
click at [324, 272] on span "Confirmar" at bounding box center [327, 272] width 30 height 18
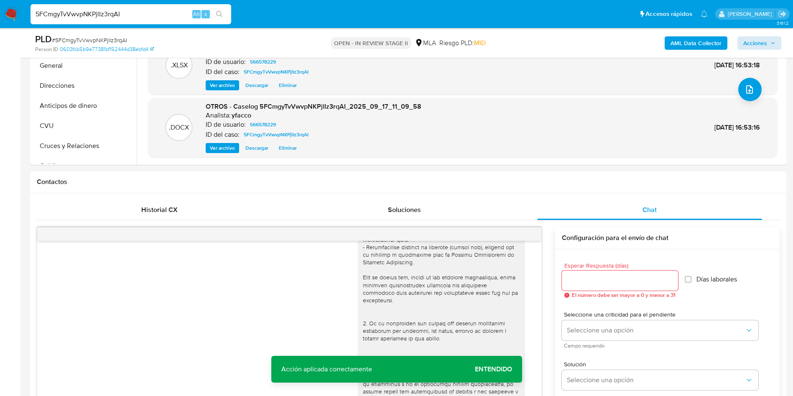
scroll to position [213, 0]
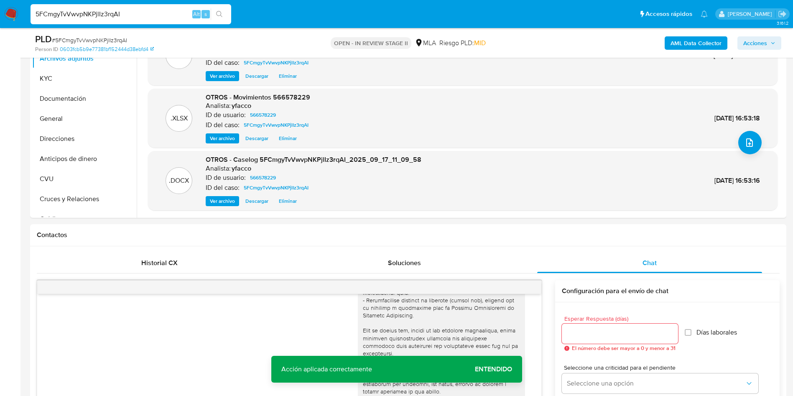
click at [771, 48] on span "Acciones" at bounding box center [759, 43] width 32 height 12
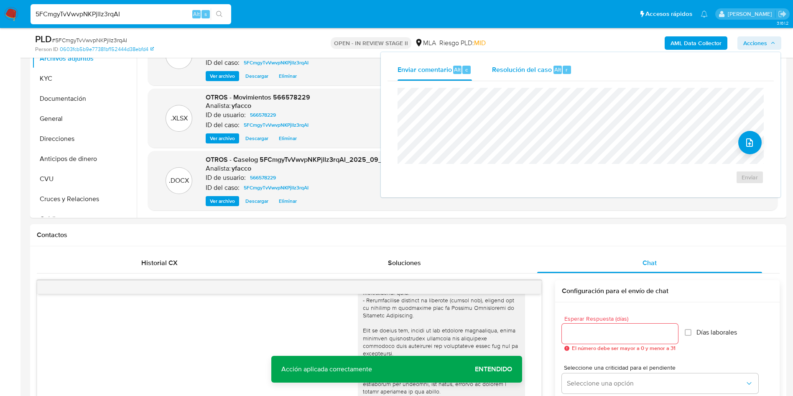
click at [517, 75] on div "Resolución del caso Alt r" at bounding box center [532, 70] width 80 height 22
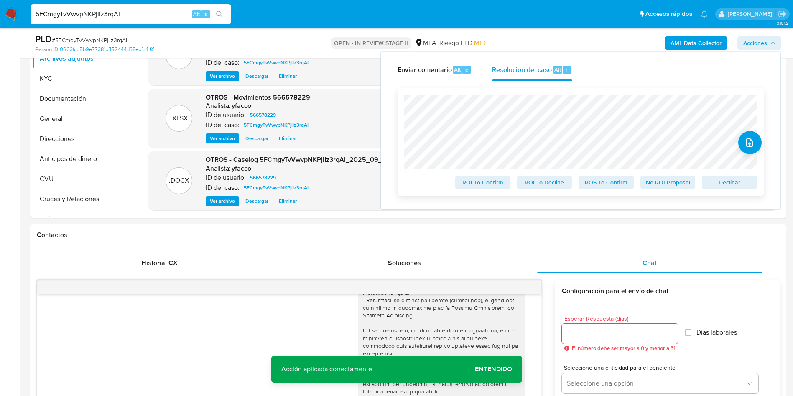
click at [592, 181] on span "ROS To Confirm" at bounding box center [606, 182] width 43 height 12
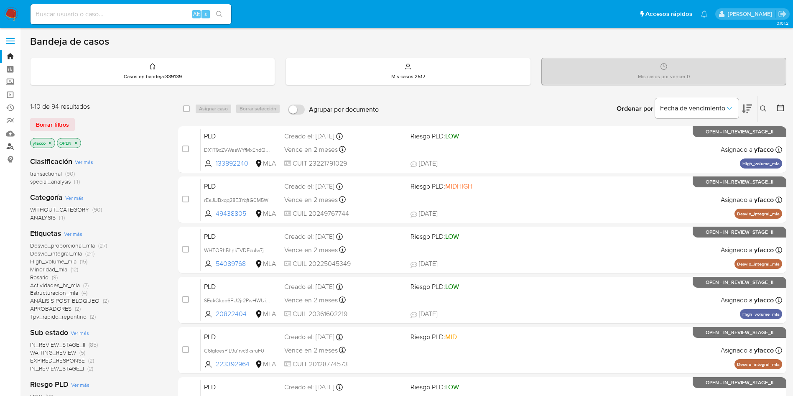
click at [10, 143] on link "Buscador de personas" at bounding box center [50, 146] width 100 height 13
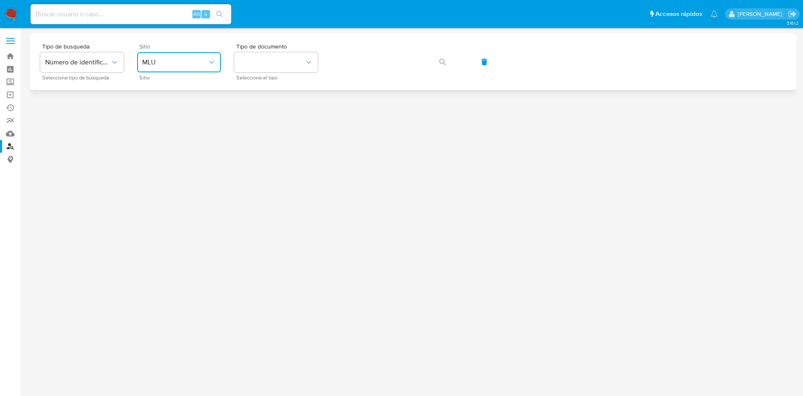
click at [169, 65] on span "MLU" at bounding box center [174, 62] width 65 height 8
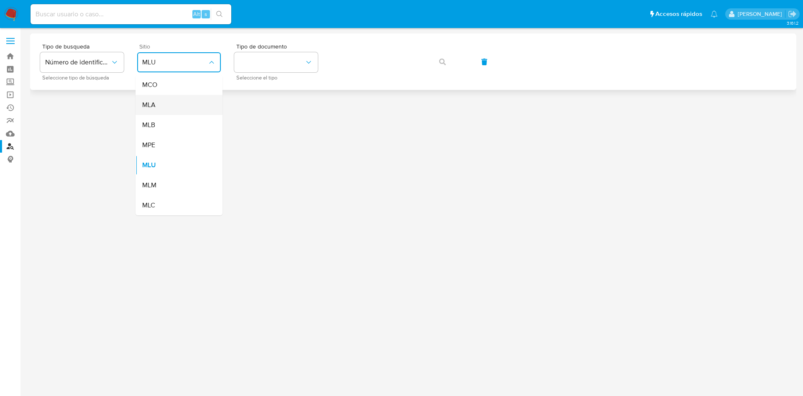
click at [170, 103] on div "MLA" at bounding box center [176, 105] width 69 height 20
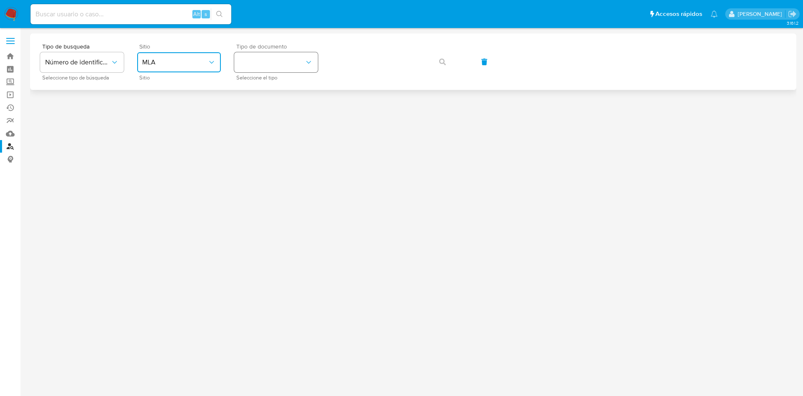
click at [275, 67] on button "identificationType" at bounding box center [276, 62] width 84 height 20
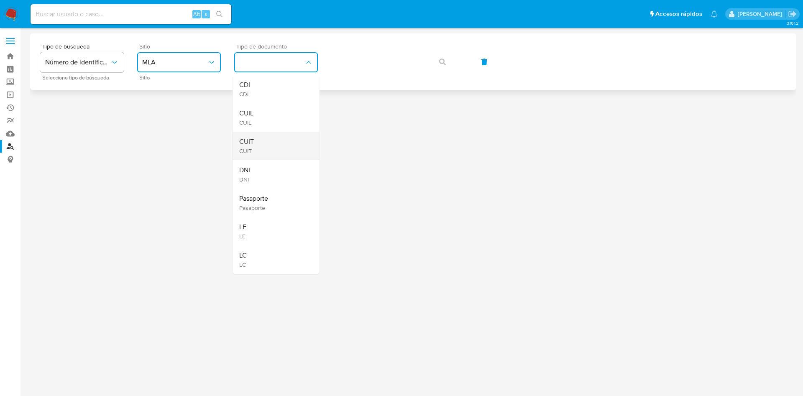
click at [277, 150] on div "CUIT CUIT" at bounding box center [273, 146] width 69 height 28
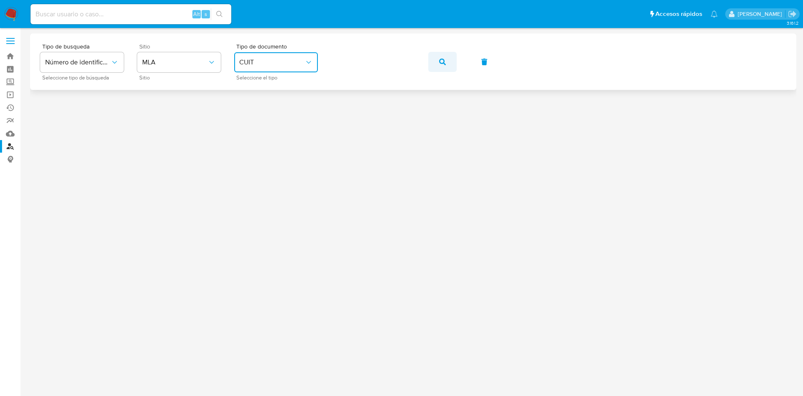
click at [450, 63] on button "button" at bounding box center [442, 62] width 28 height 20
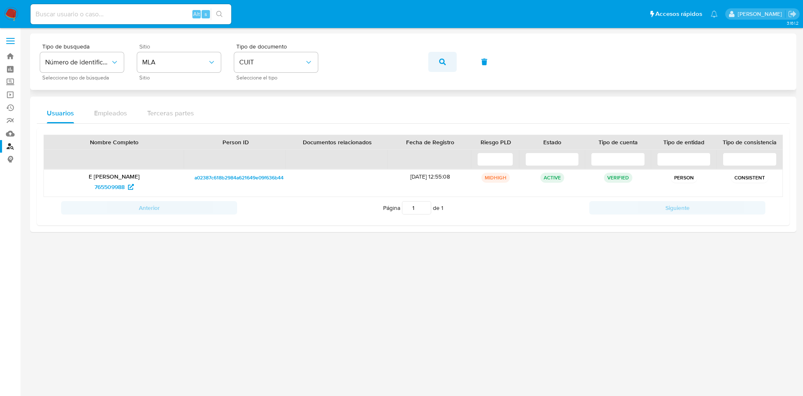
click at [436, 61] on button "button" at bounding box center [442, 62] width 28 height 20
click at [118, 188] on span "765509988" at bounding box center [109, 186] width 30 height 13
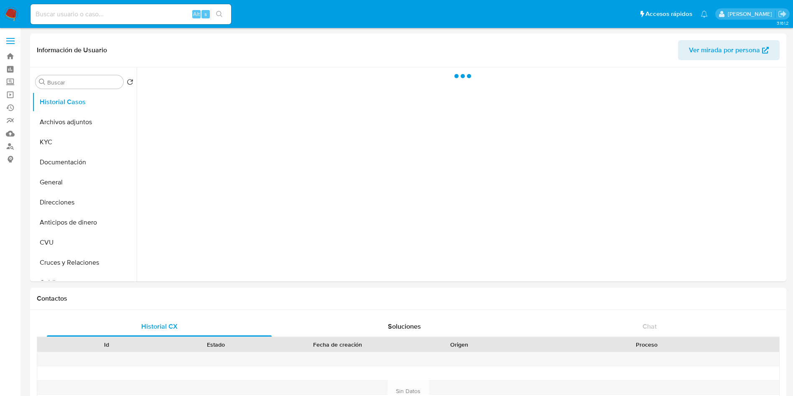
select select "10"
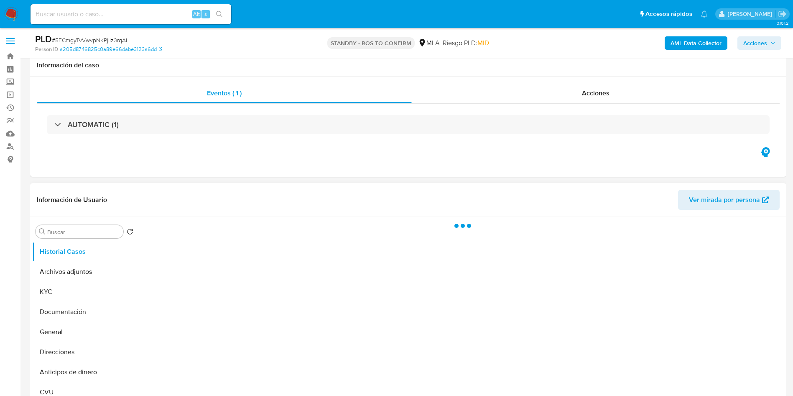
scroll to position [63, 0]
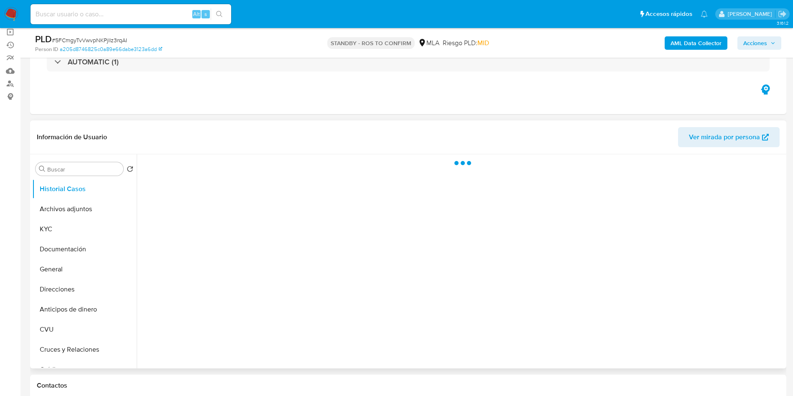
select select "10"
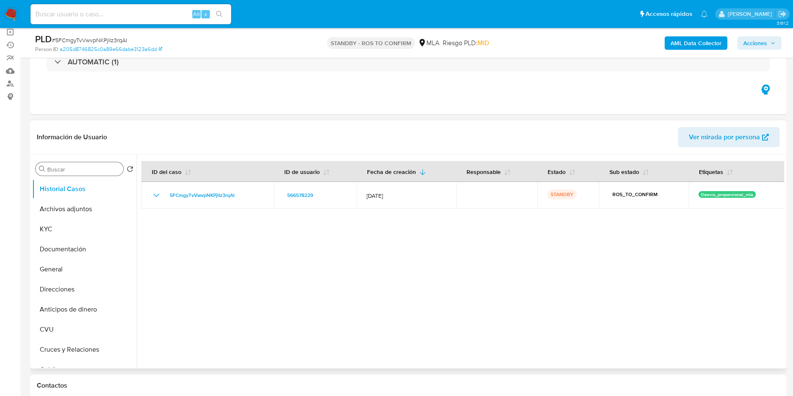
click at [60, 166] on input "Buscar" at bounding box center [83, 170] width 73 height 8
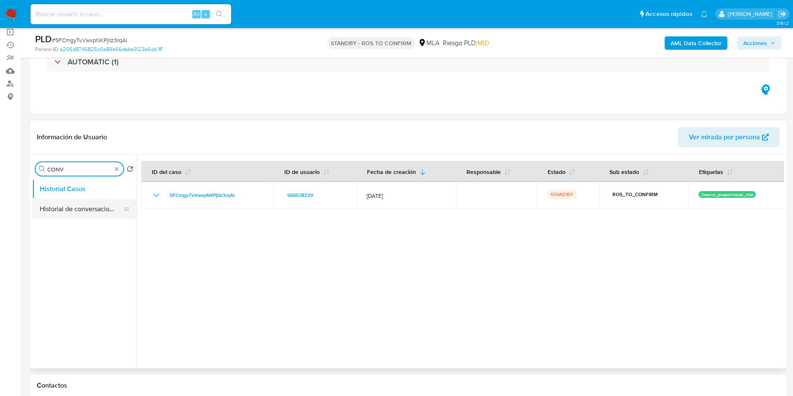
type input "CONV"
click at [82, 210] on button "Historial de conversaciones" at bounding box center [81, 209] width 98 height 20
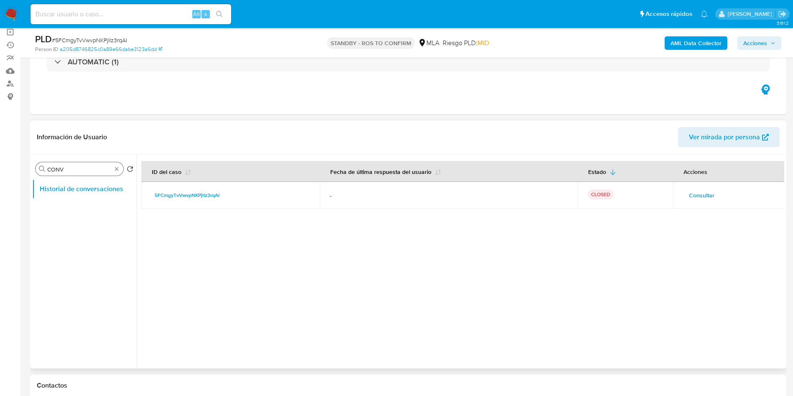
click at [116, 172] on div "Buscar CONV" at bounding box center [80, 168] width 88 height 13
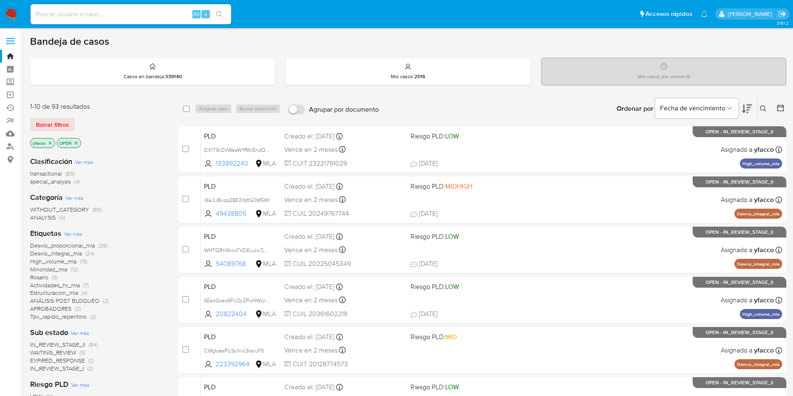
click at [48, 173] on span "transactional" at bounding box center [46, 173] width 32 height 8
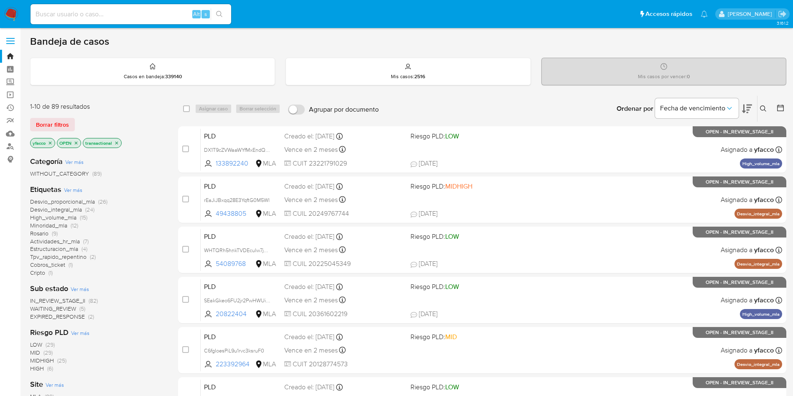
click at [50, 144] on icon "close-filter" at bounding box center [50, 142] width 5 height 5
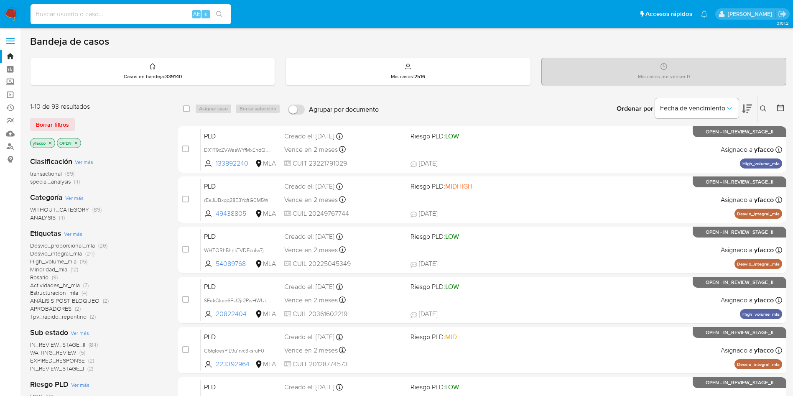
click at [111, 19] on input at bounding box center [131, 14] width 201 height 11
paste input "7YUjBwzsACZ65W3OQnDrp193"
type input "7YUjBwzsACZ65W3OQnDrp193"
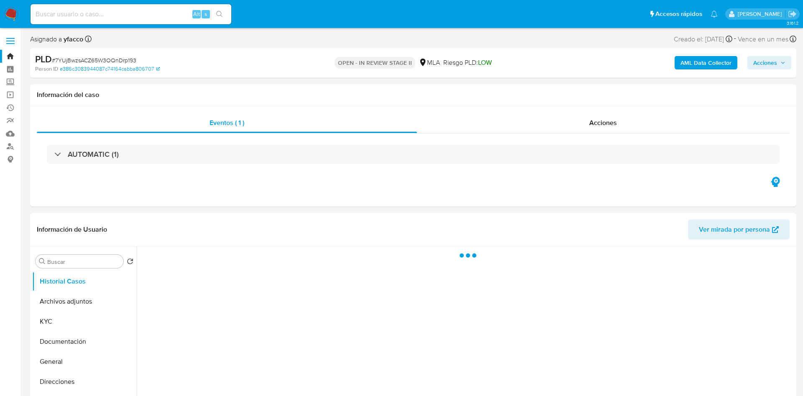
select select "10"
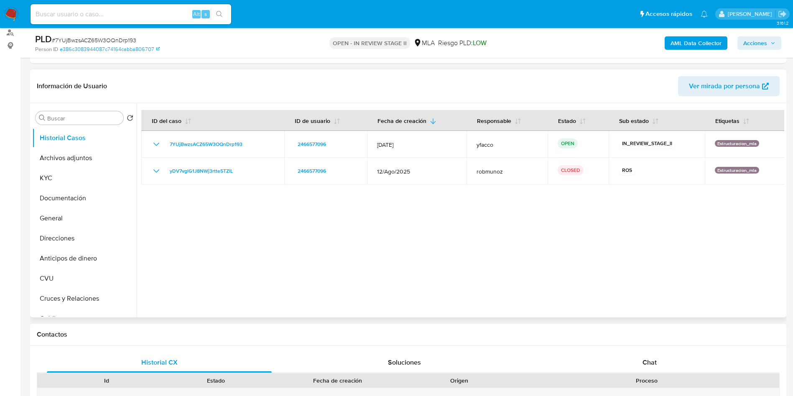
scroll to position [125, 0]
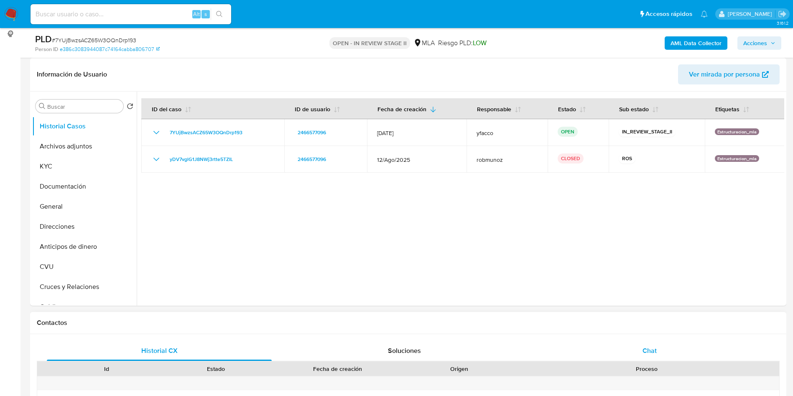
click at [641, 345] on div "Chat" at bounding box center [649, 351] width 225 height 20
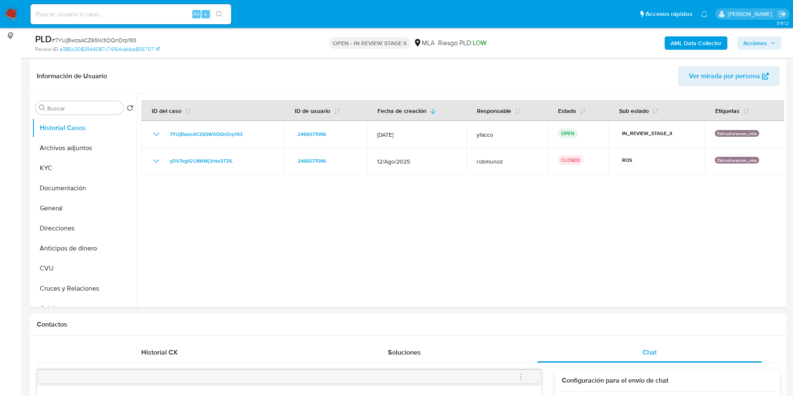
scroll to position [63, 0]
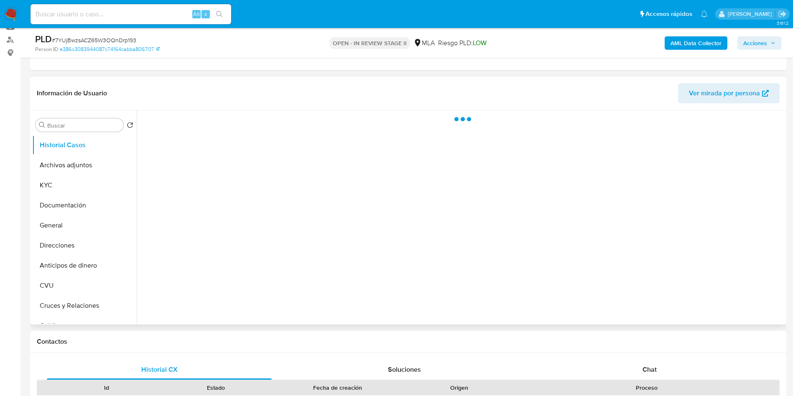
scroll to position [125, 0]
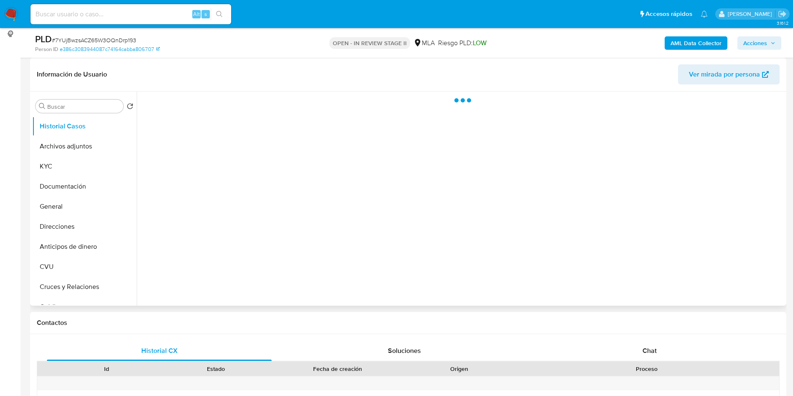
select select "10"
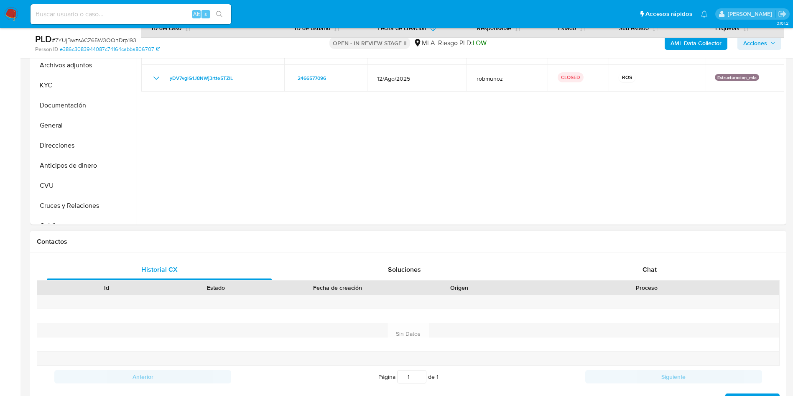
scroll to position [314, 0]
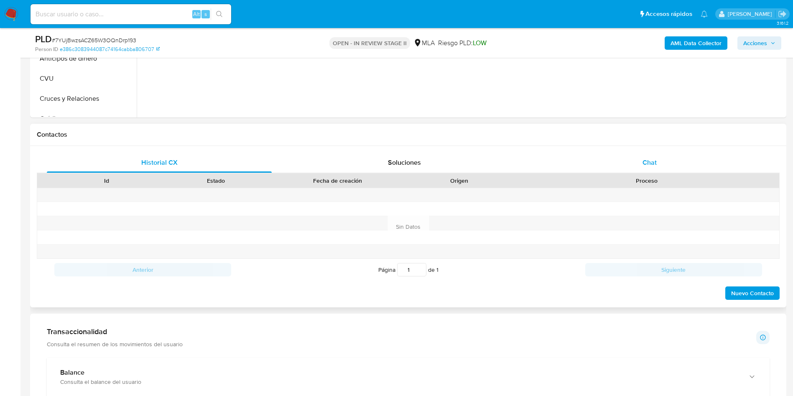
click at [644, 158] on span "Chat" at bounding box center [650, 163] width 14 height 10
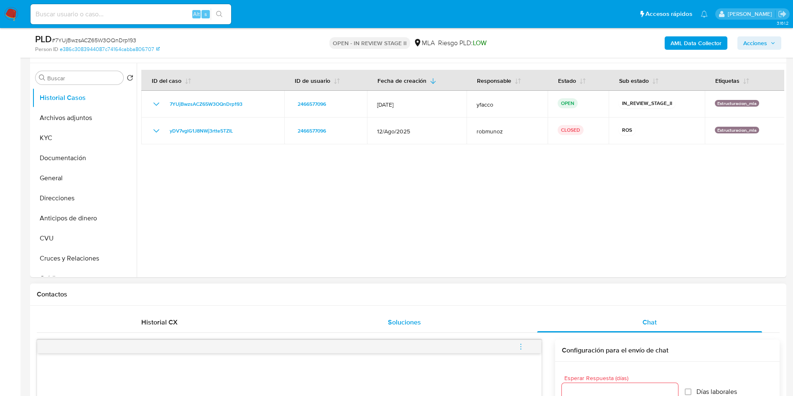
scroll to position [63, 0]
